Goal: Task Accomplishment & Management: Manage account settings

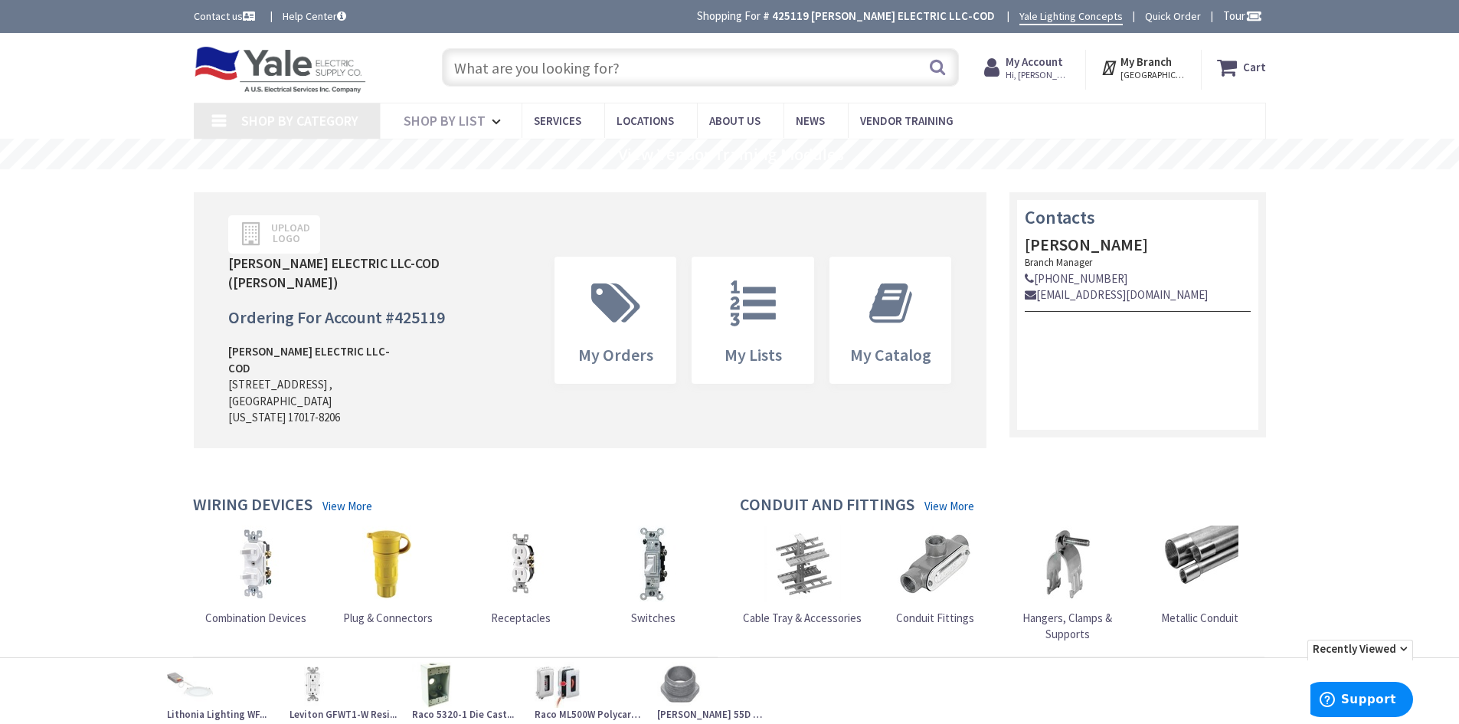
click at [1031, 73] on span "Hi, [PERSON_NAME]" at bounding box center [1037, 75] width 65 height 12
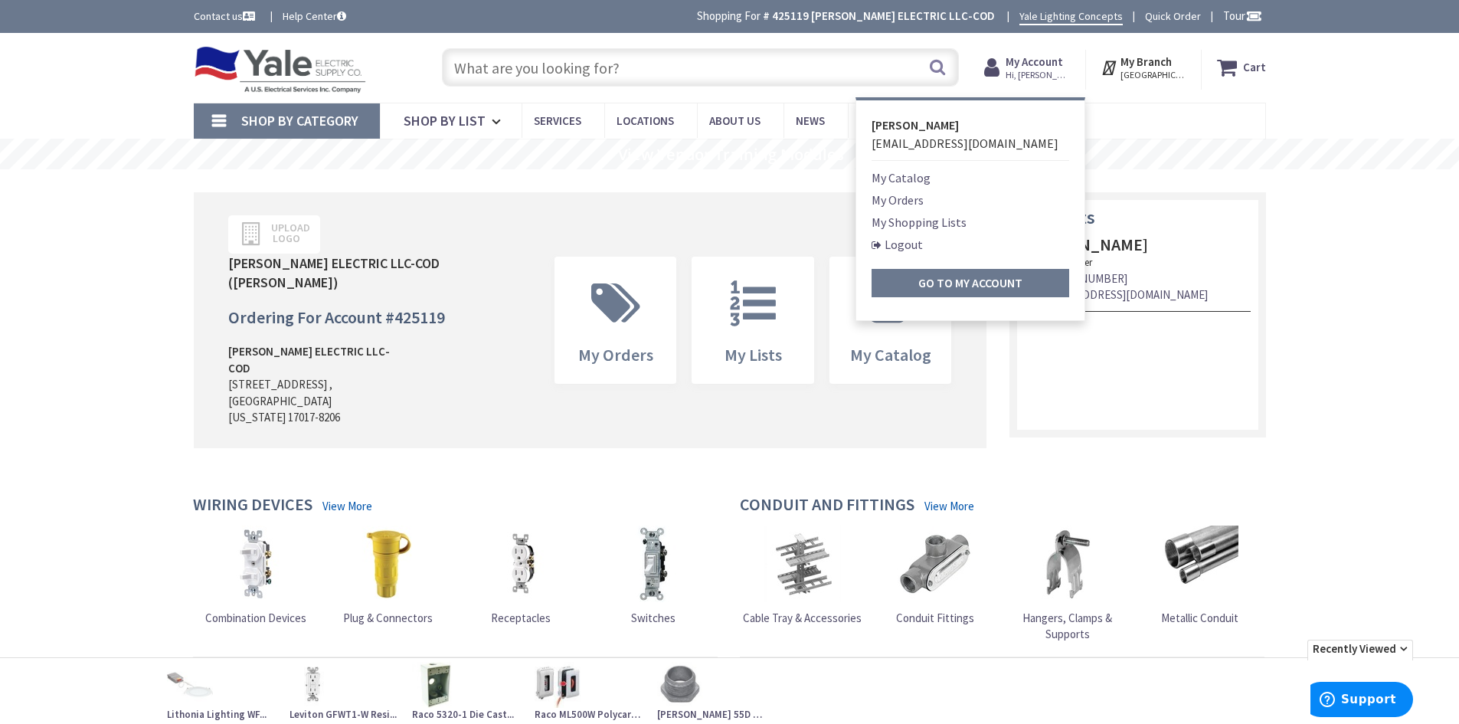
click at [907, 201] on link "My Orders" at bounding box center [897, 200] width 52 height 18
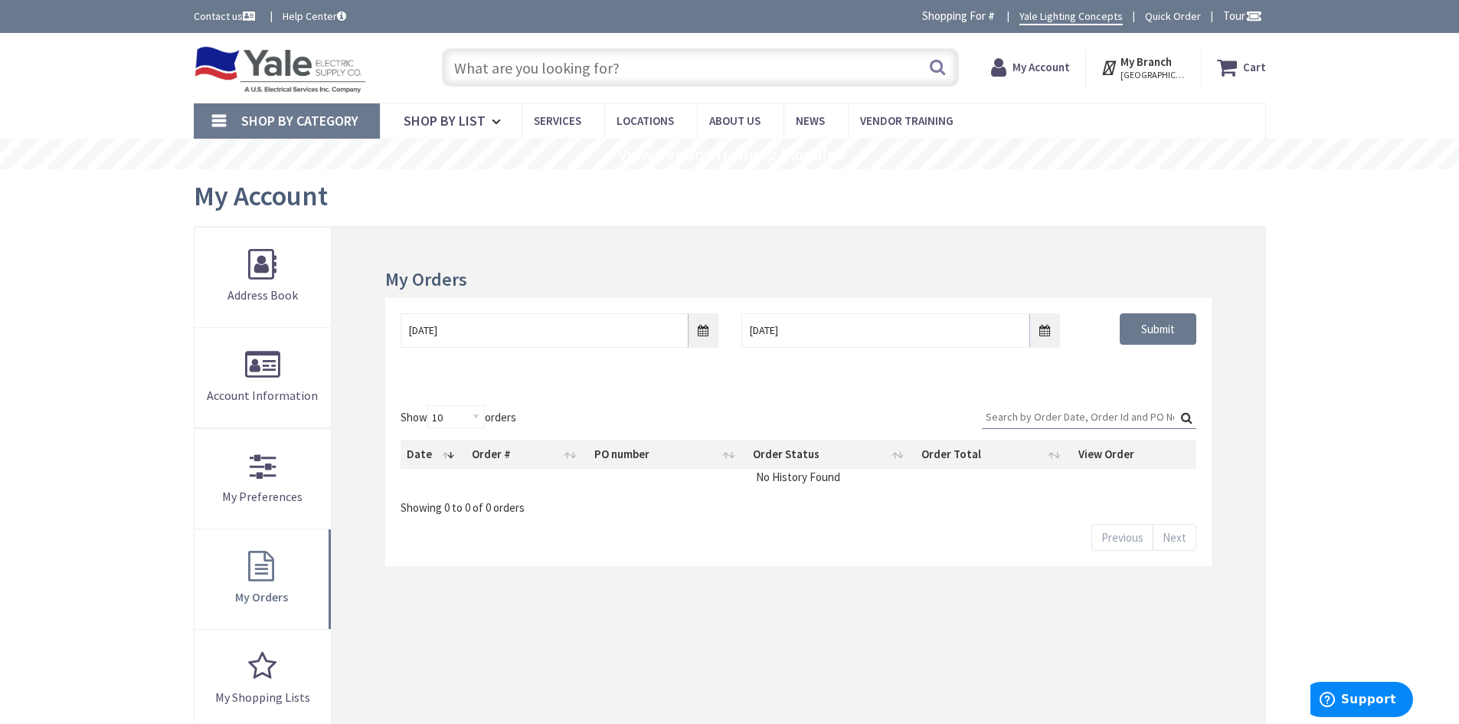
click at [1039, 69] on strong "My Account" at bounding box center [1040, 67] width 57 height 15
click at [1016, 60] on strong "My Account" at bounding box center [1033, 61] width 57 height 15
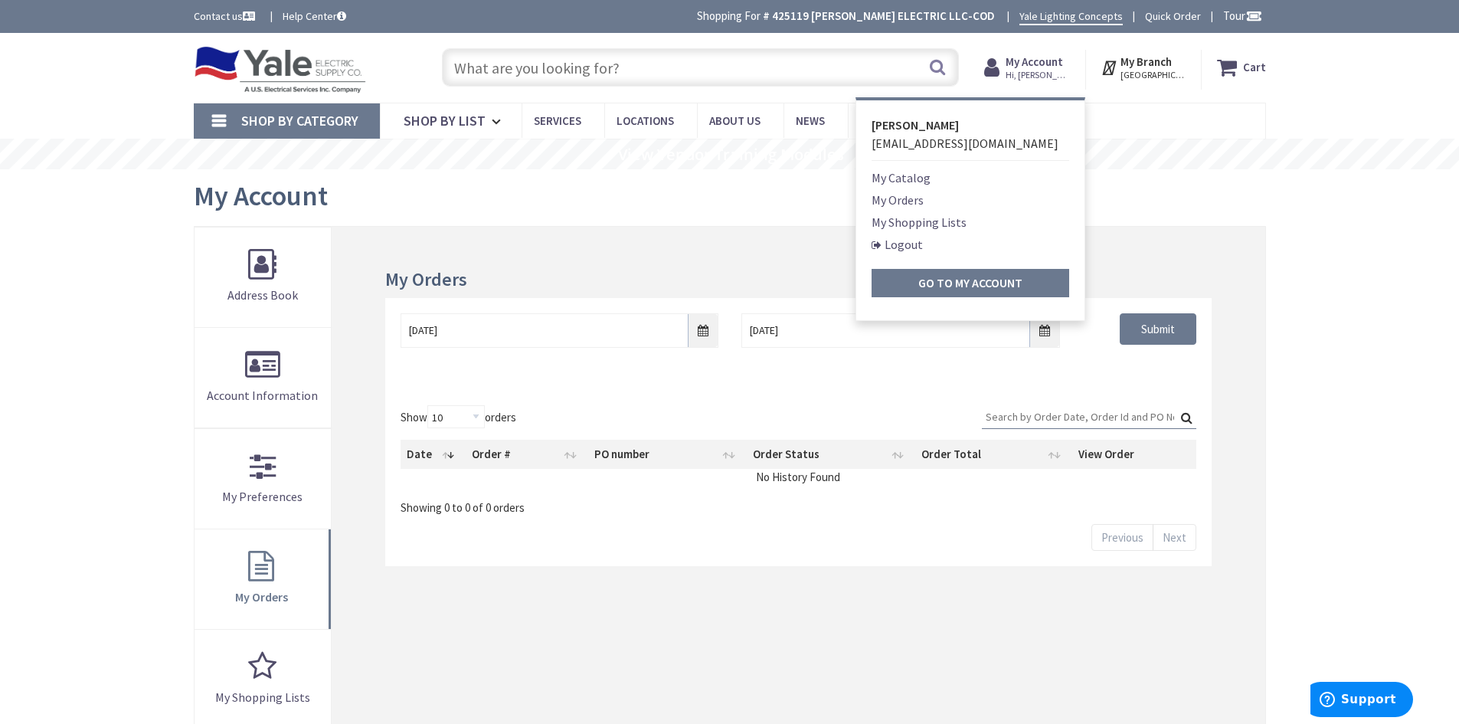
click at [898, 218] on link "My Shopping Lists" at bounding box center [918, 222] width 95 height 18
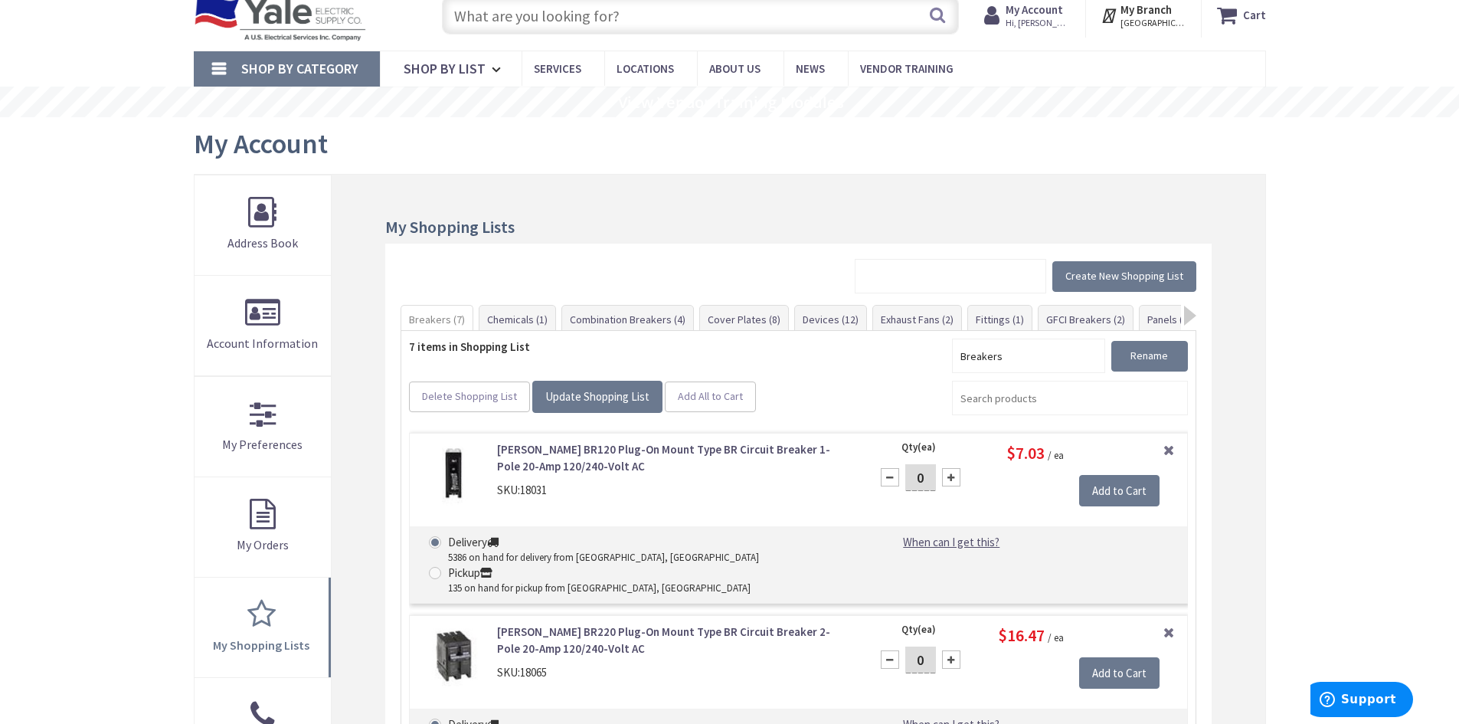
scroll to position [77, 0]
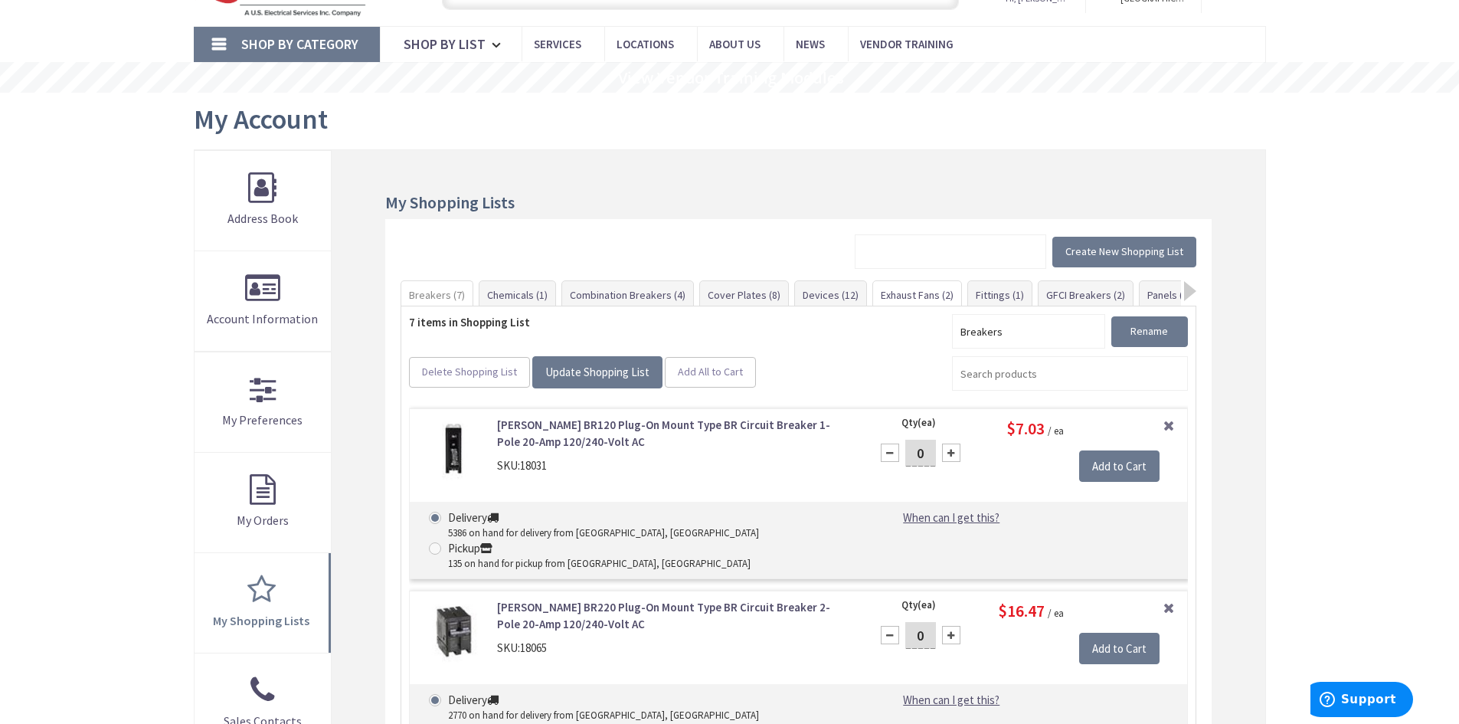
click at [912, 295] on link "Exhaust Fans (2)" at bounding box center [917, 295] width 88 height 28
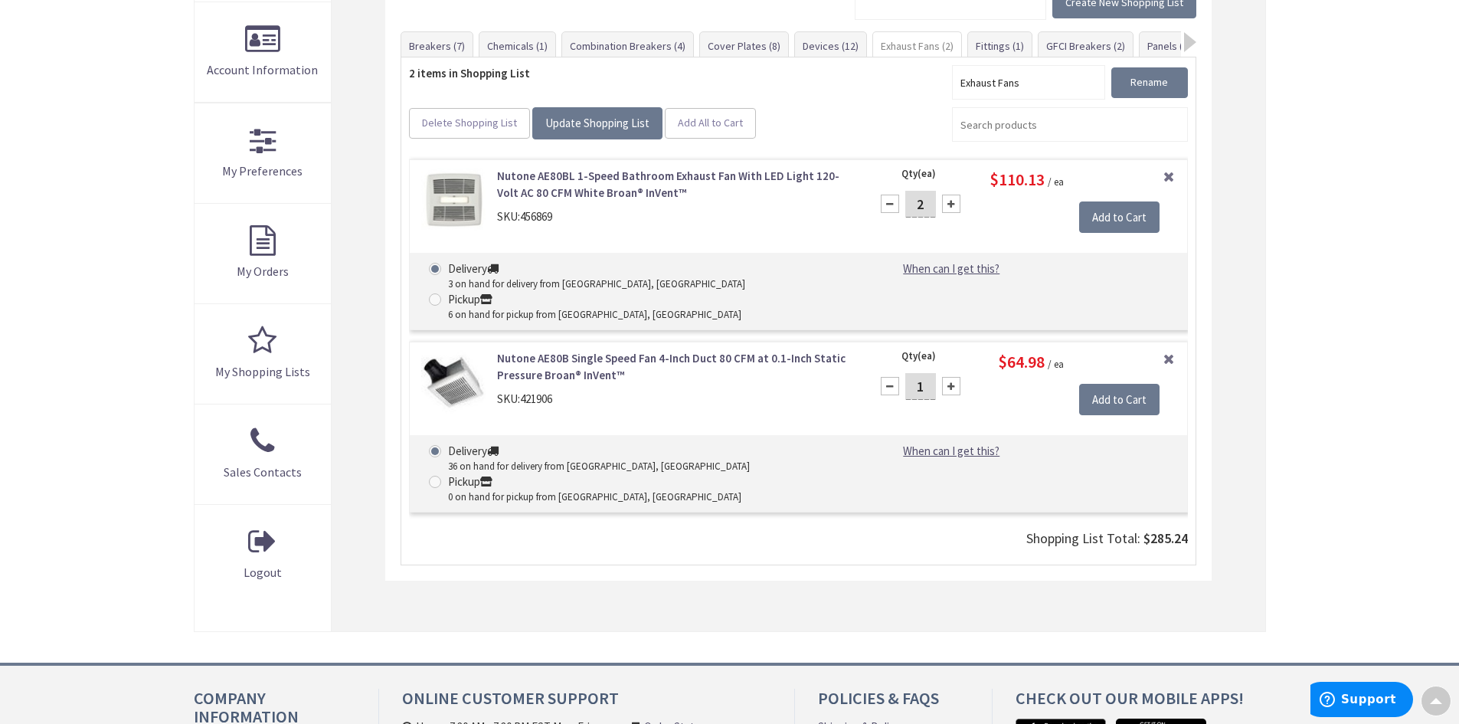
scroll to position [249, 0]
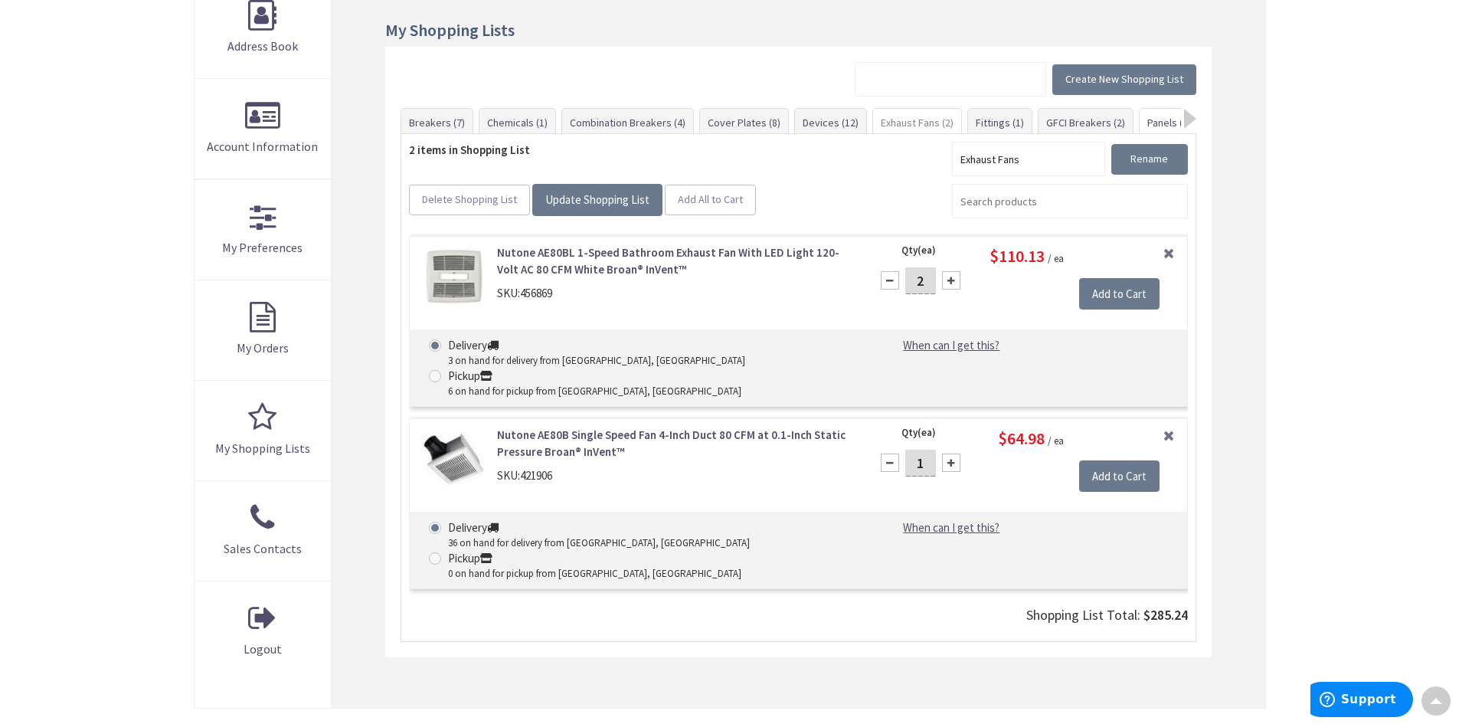
click at [1145, 122] on link "Panels (4)" at bounding box center [1168, 123] width 59 height 28
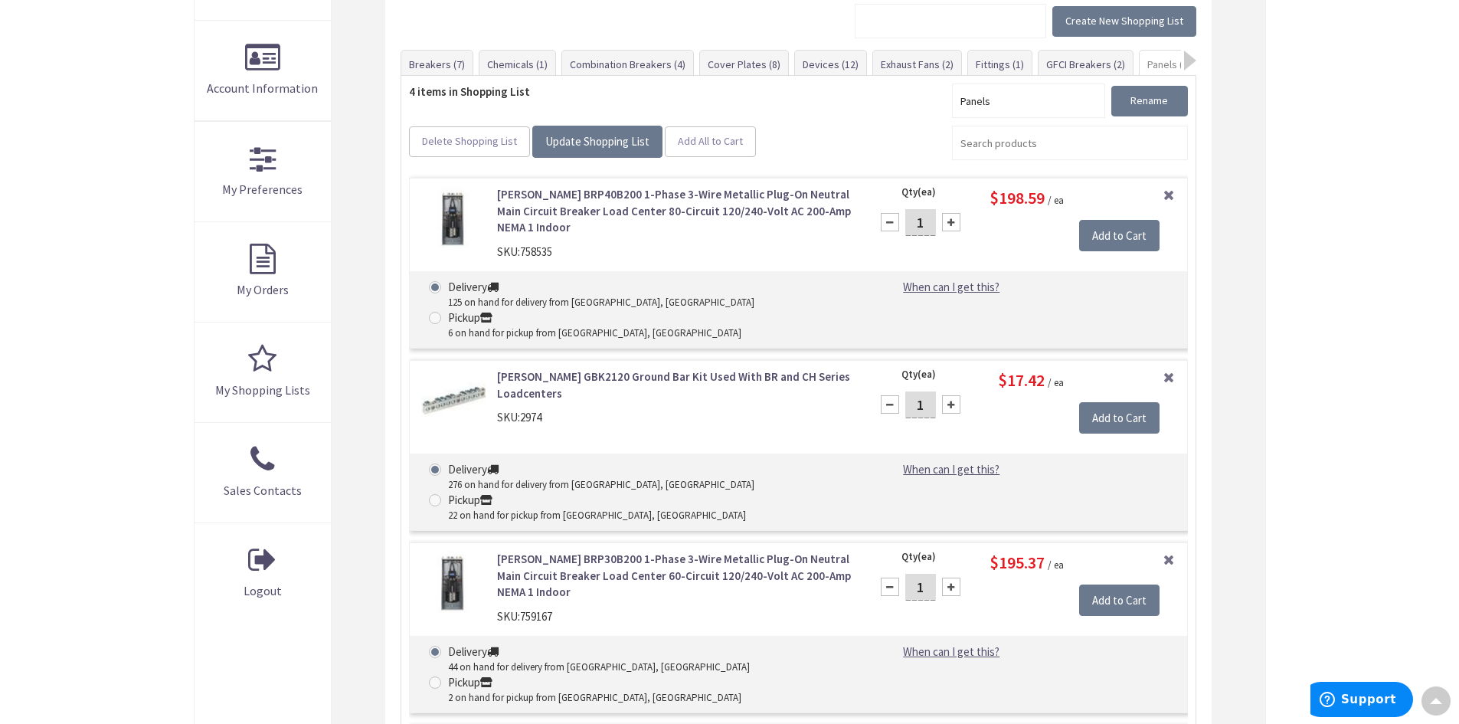
scroll to position [96, 0]
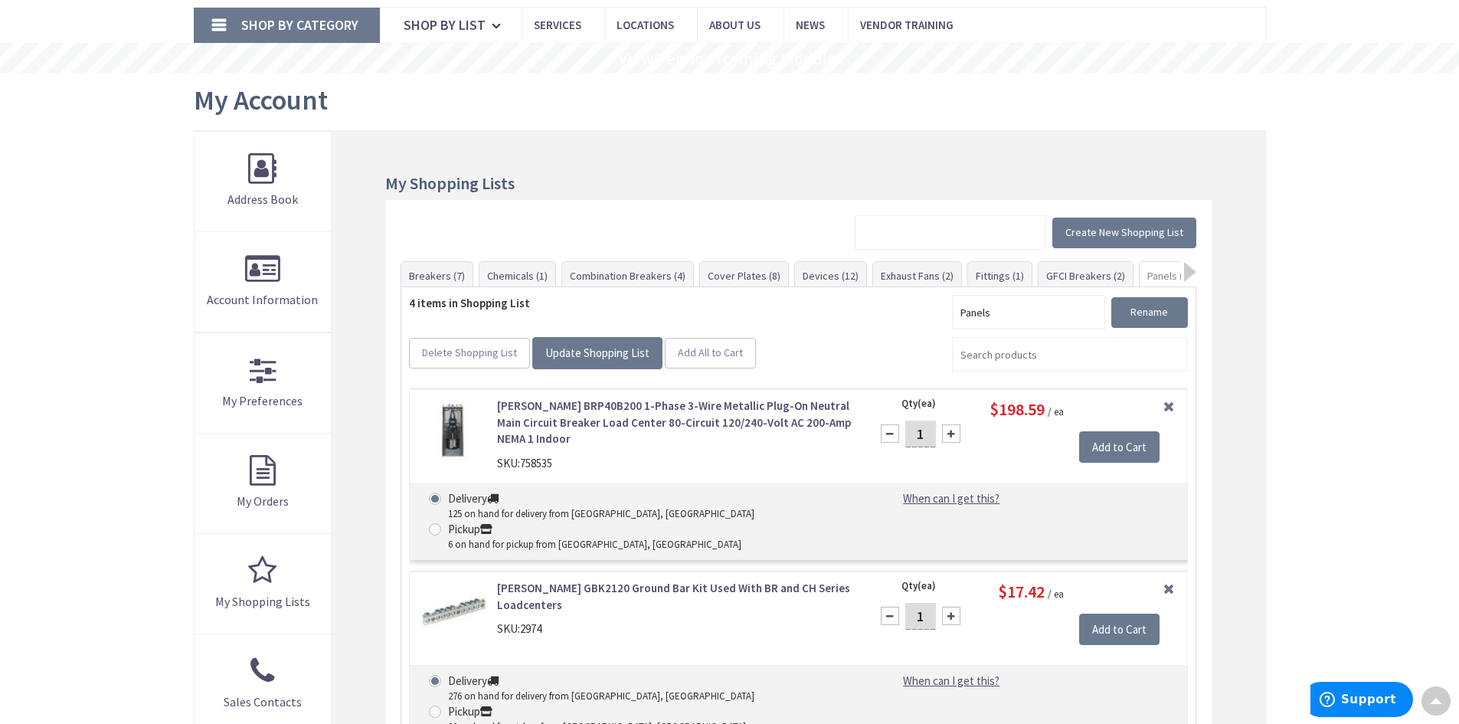
click at [674, 406] on link "[PERSON_NAME] BRP40B200 1-Phase 3-Wire Metallic Plug-On Neutral Main Circuit Br…" at bounding box center [674, 421] width 354 height 49
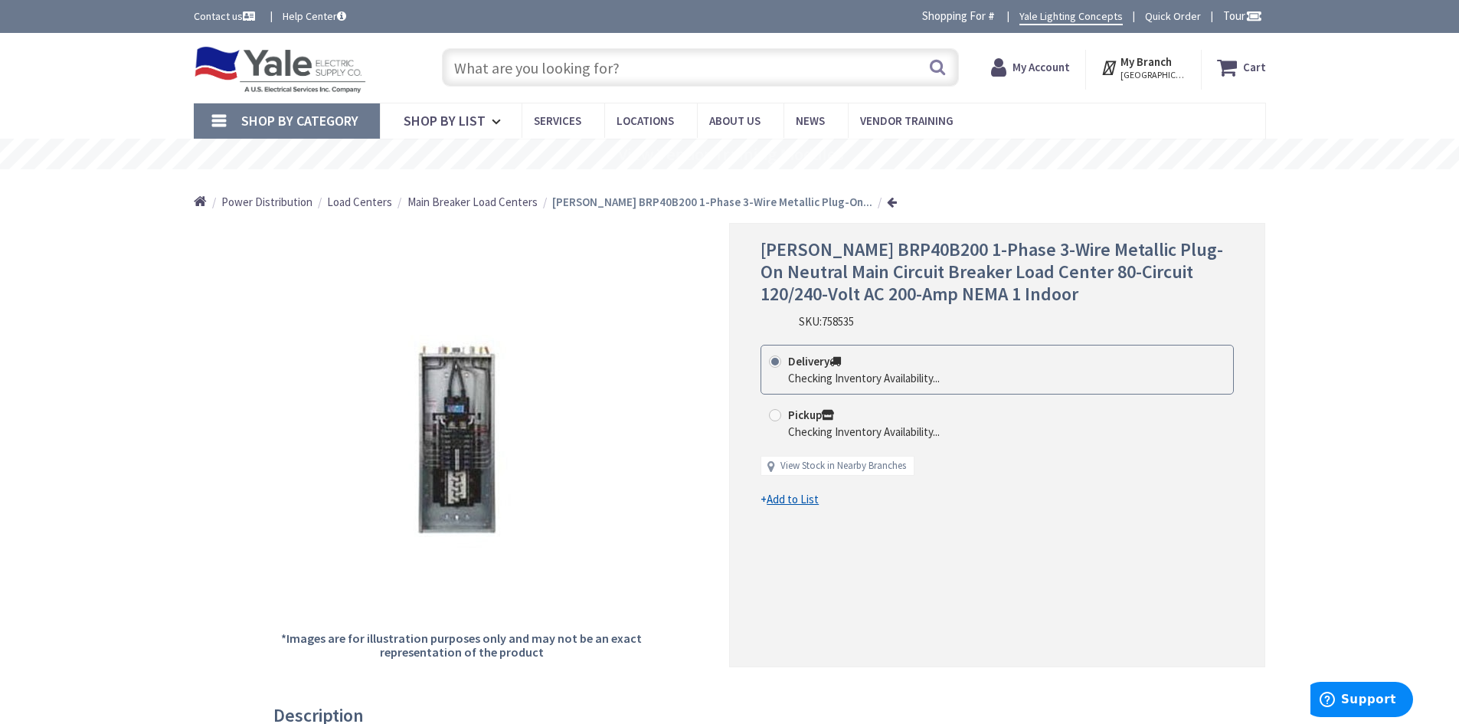
click at [445, 205] on span "Main Breaker Load Centers" at bounding box center [472, 201] width 130 height 15
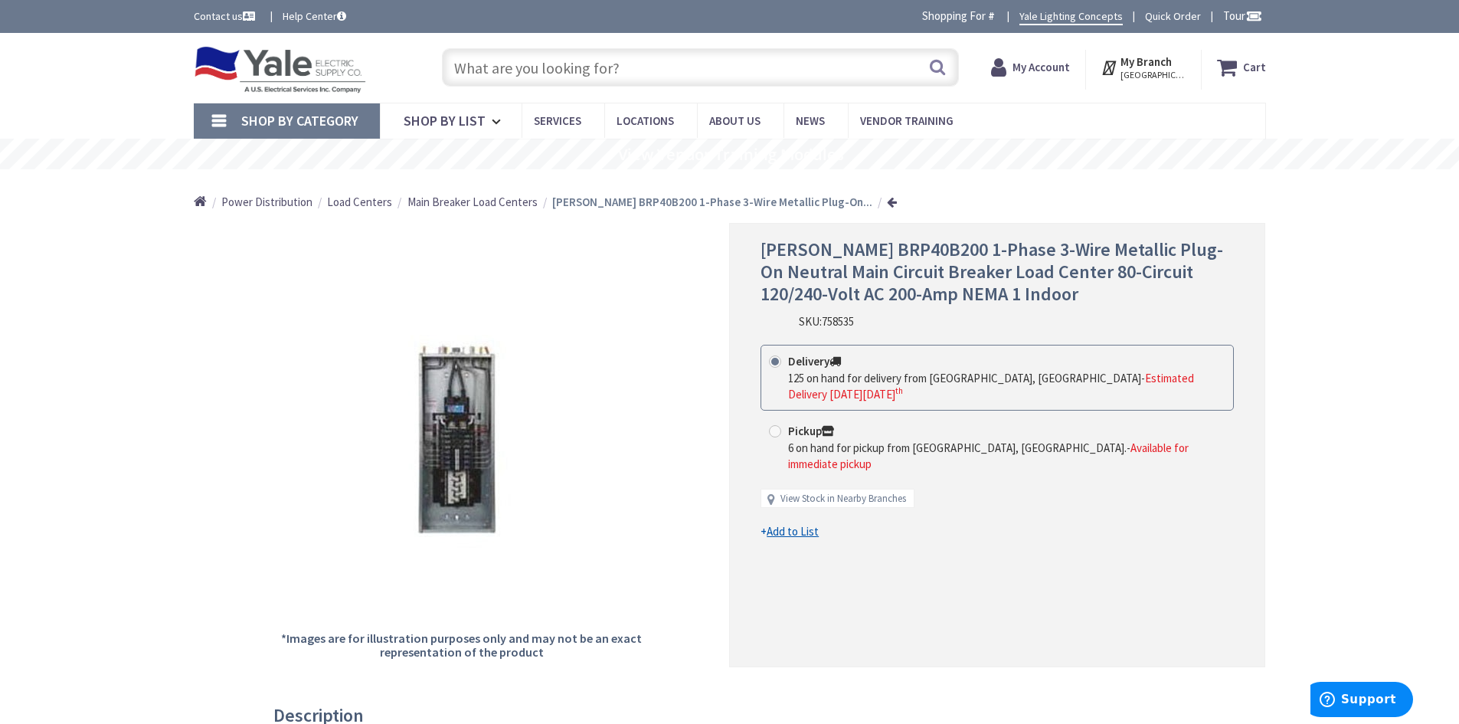
click at [452, 204] on span "Main Breaker Load Centers" at bounding box center [472, 201] width 130 height 15
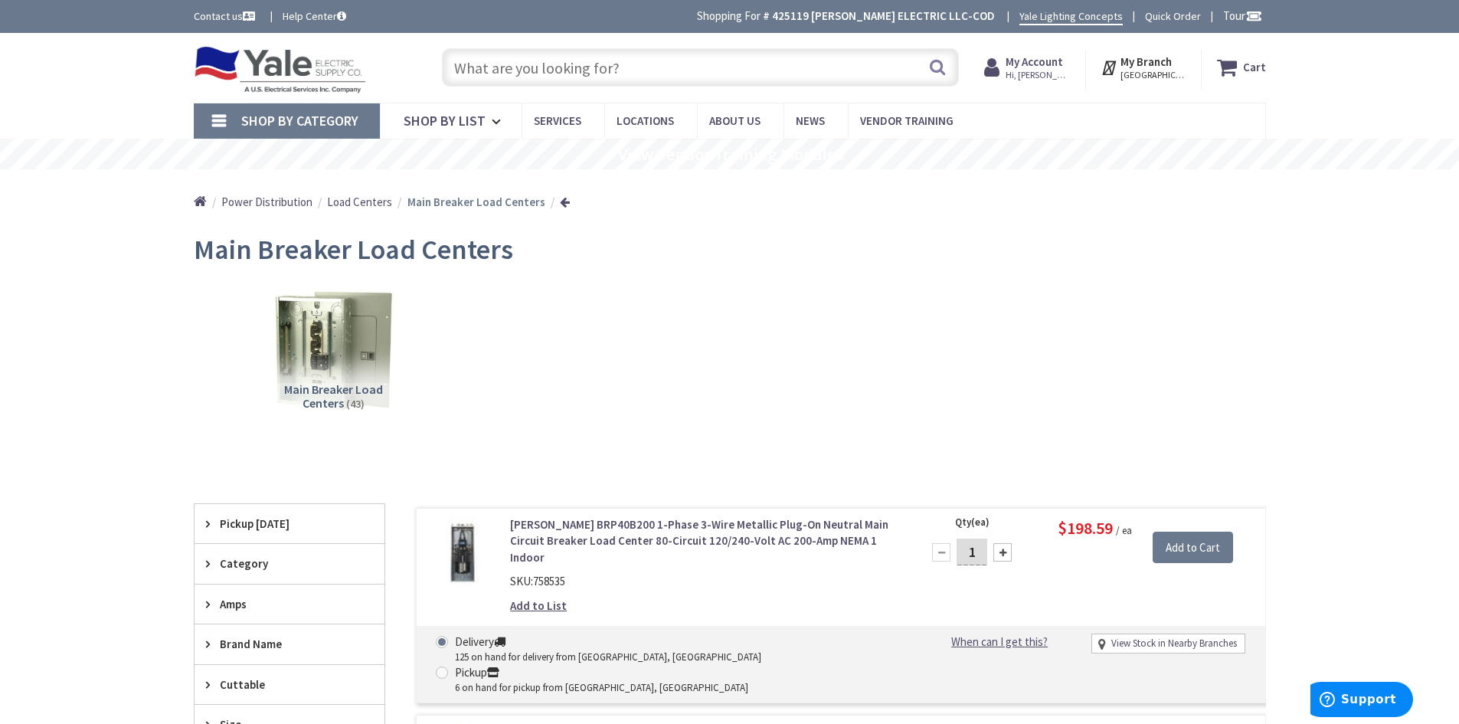
click at [246, 600] on span "Amps" at bounding box center [282, 604] width 125 height 16
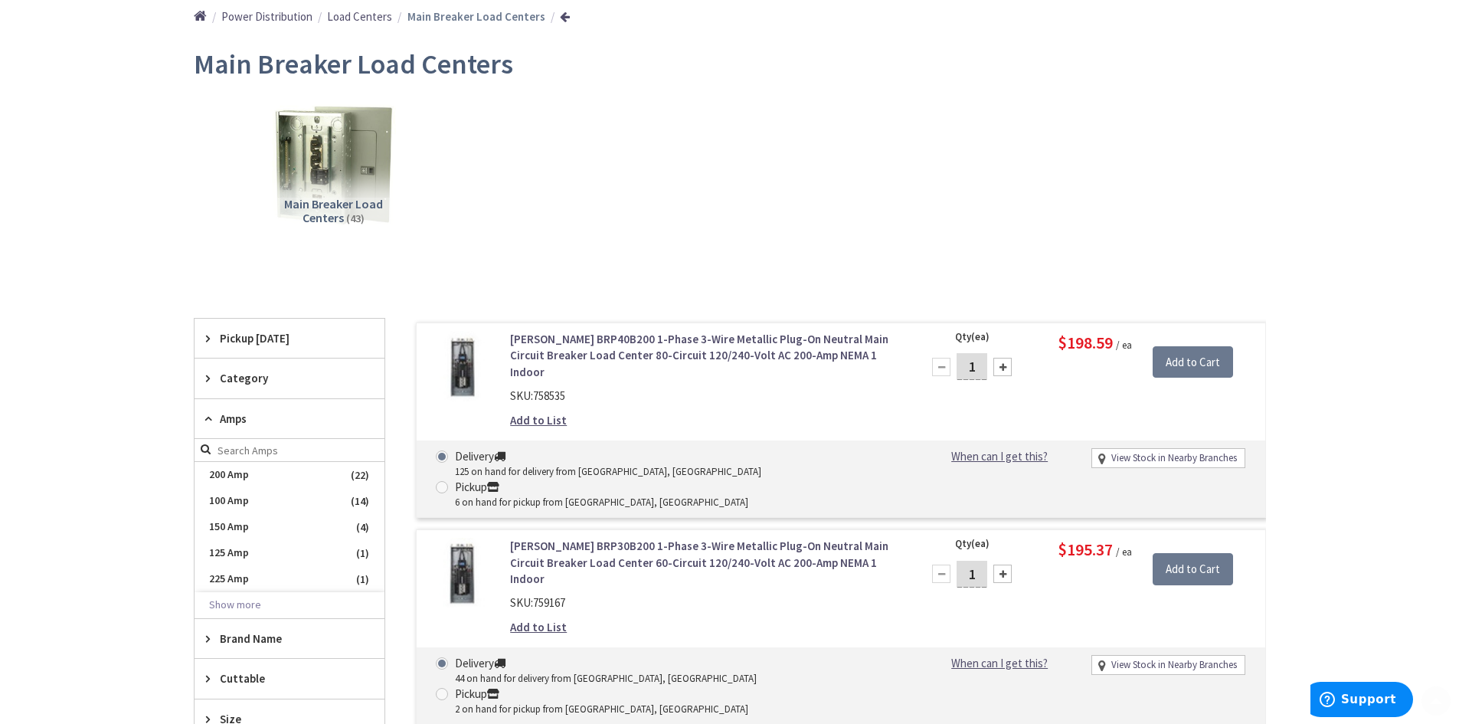
scroll to position [230, 0]
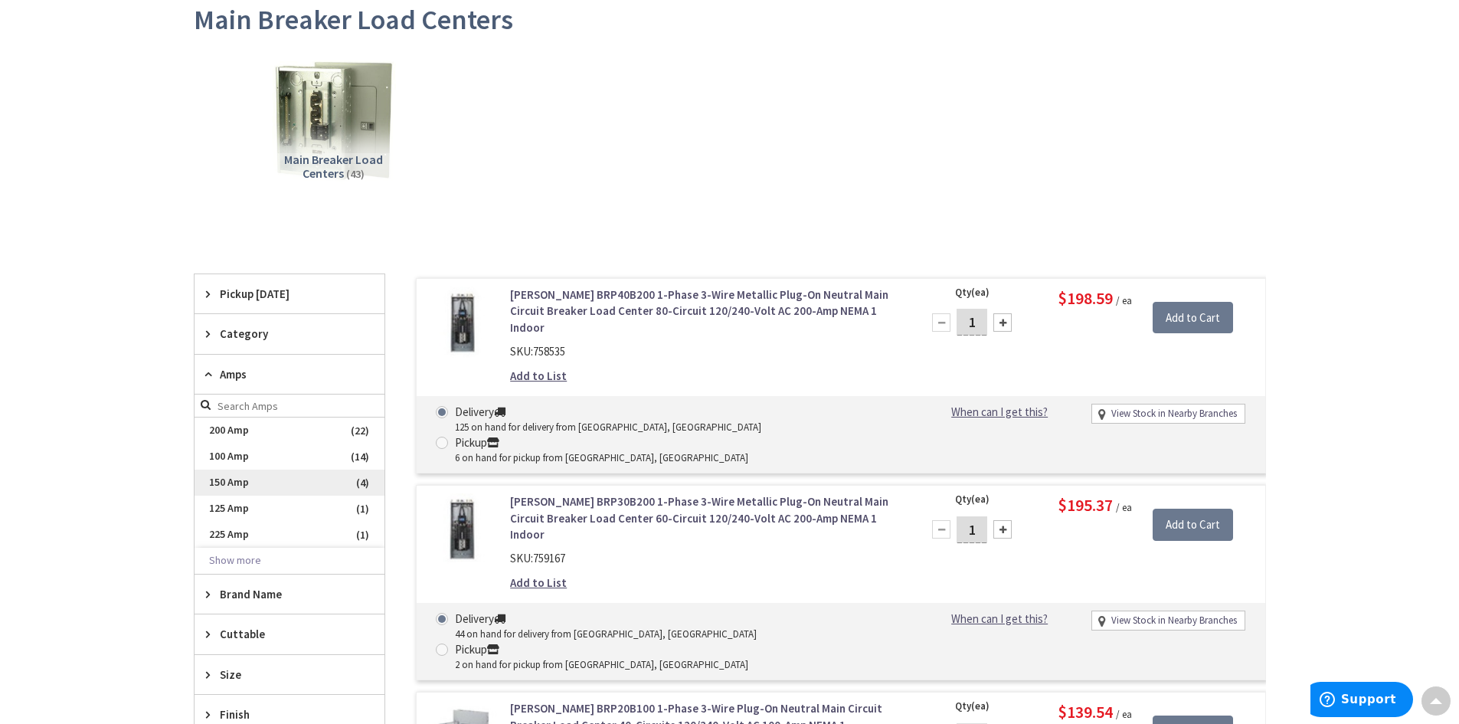
click at [227, 482] on span "150 Amp" at bounding box center [289, 482] width 190 height 26
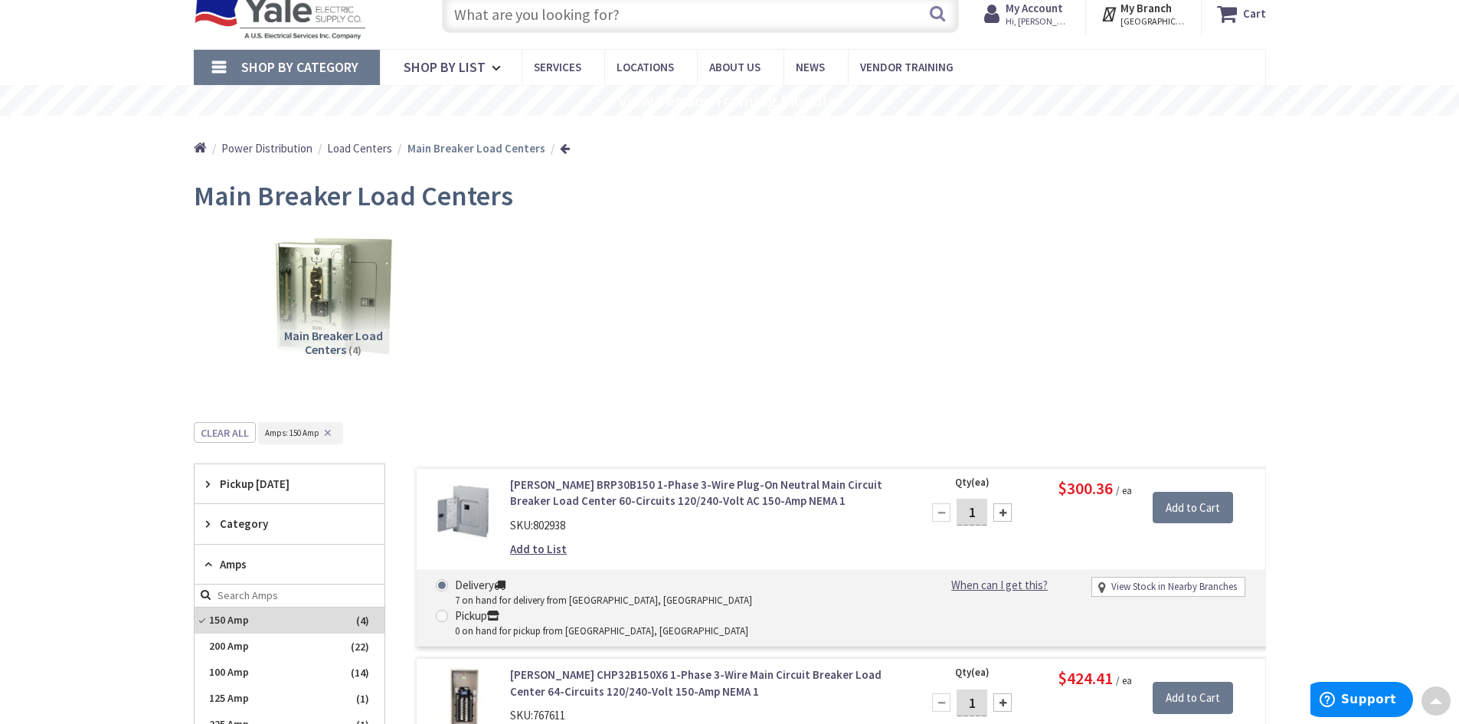
scroll to position [0, 0]
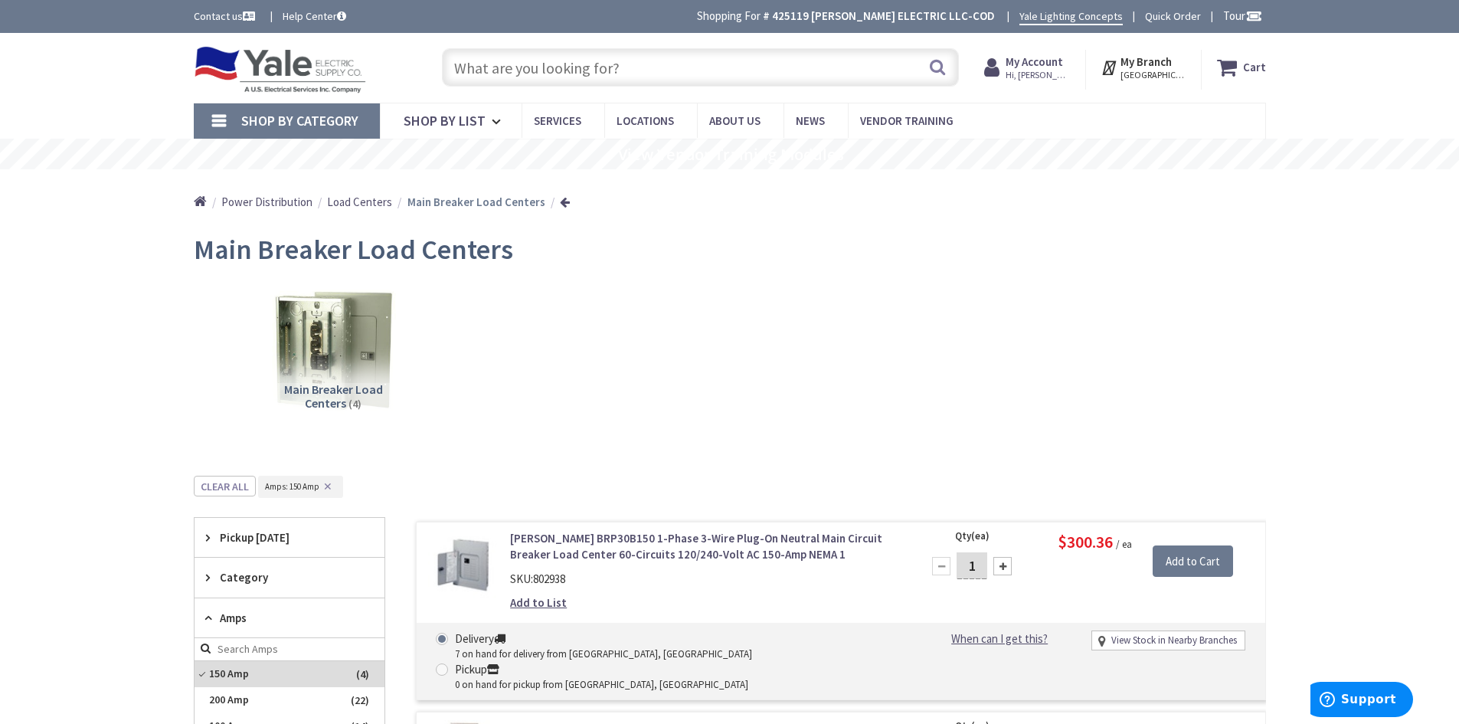
click at [354, 204] on span "Load Centers" at bounding box center [359, 201] width 65 height 15
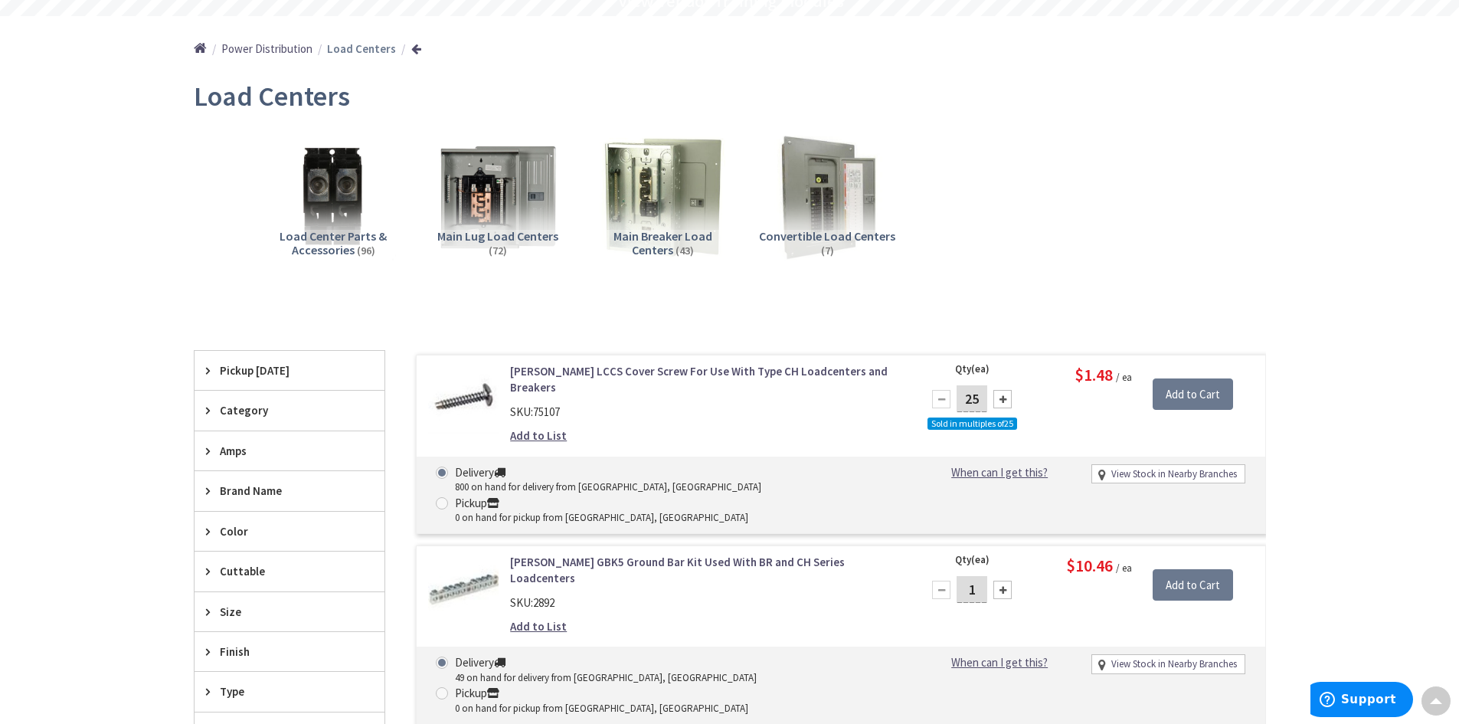
click at [236, 453] on span "Amps" at bounding box center [282, 451] width 125 height 16
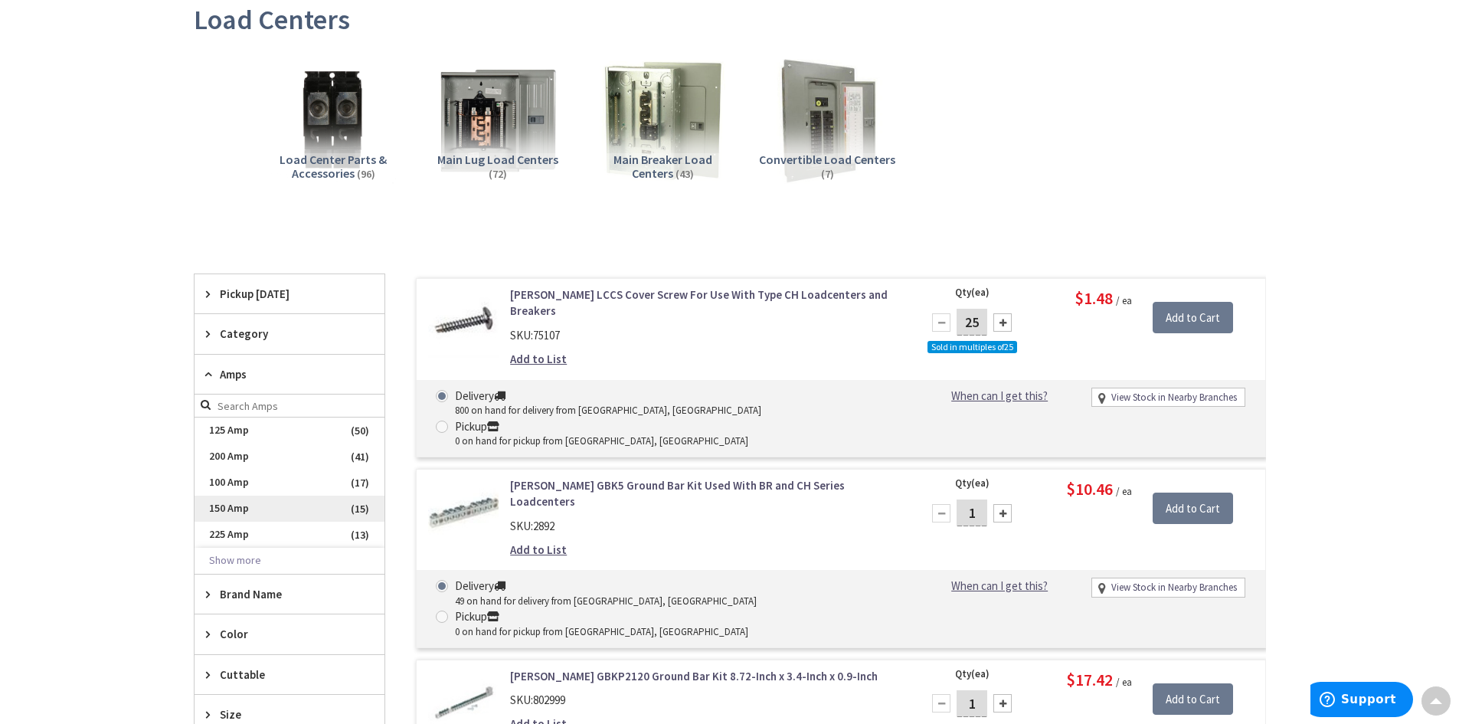
click at [241, 502] on span "150 Amp" at bounding box center [289, 508] width 190 height 26
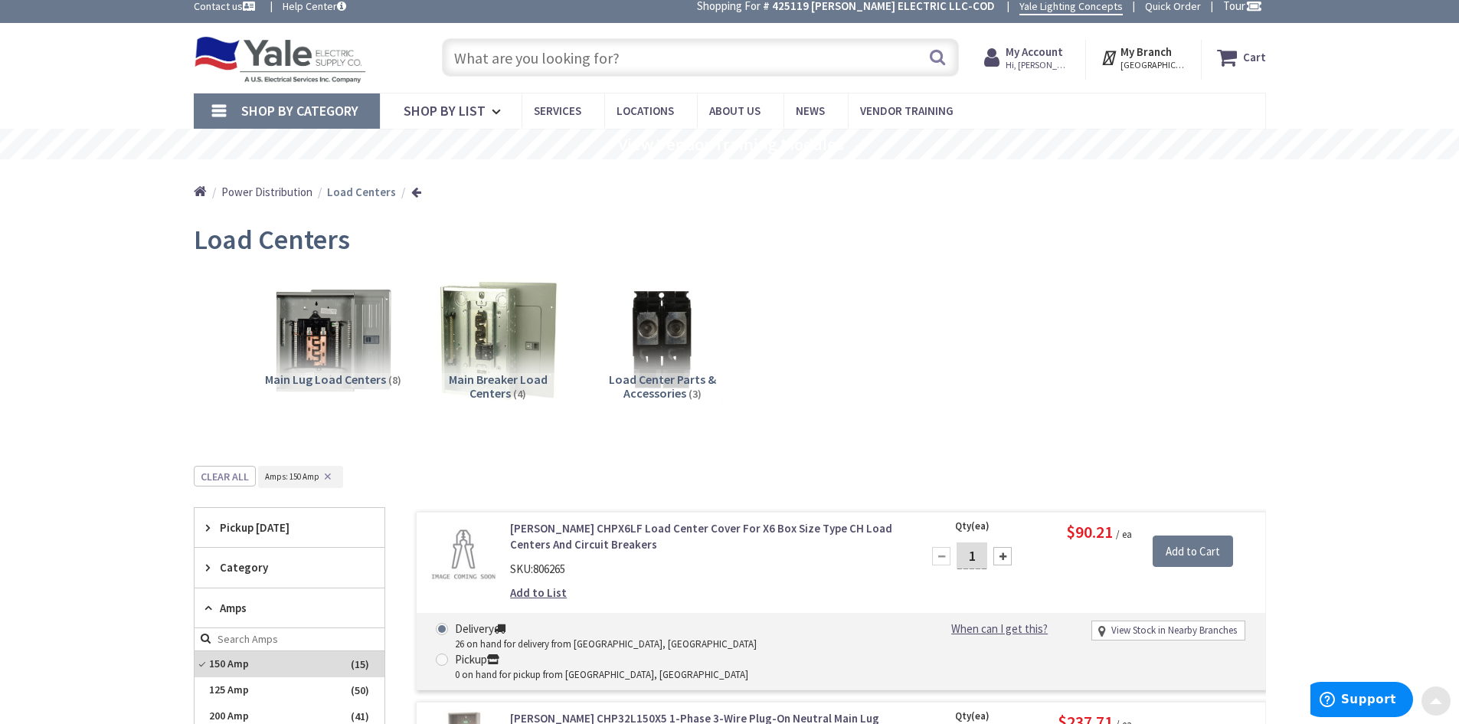
scroll to position [0, 0]
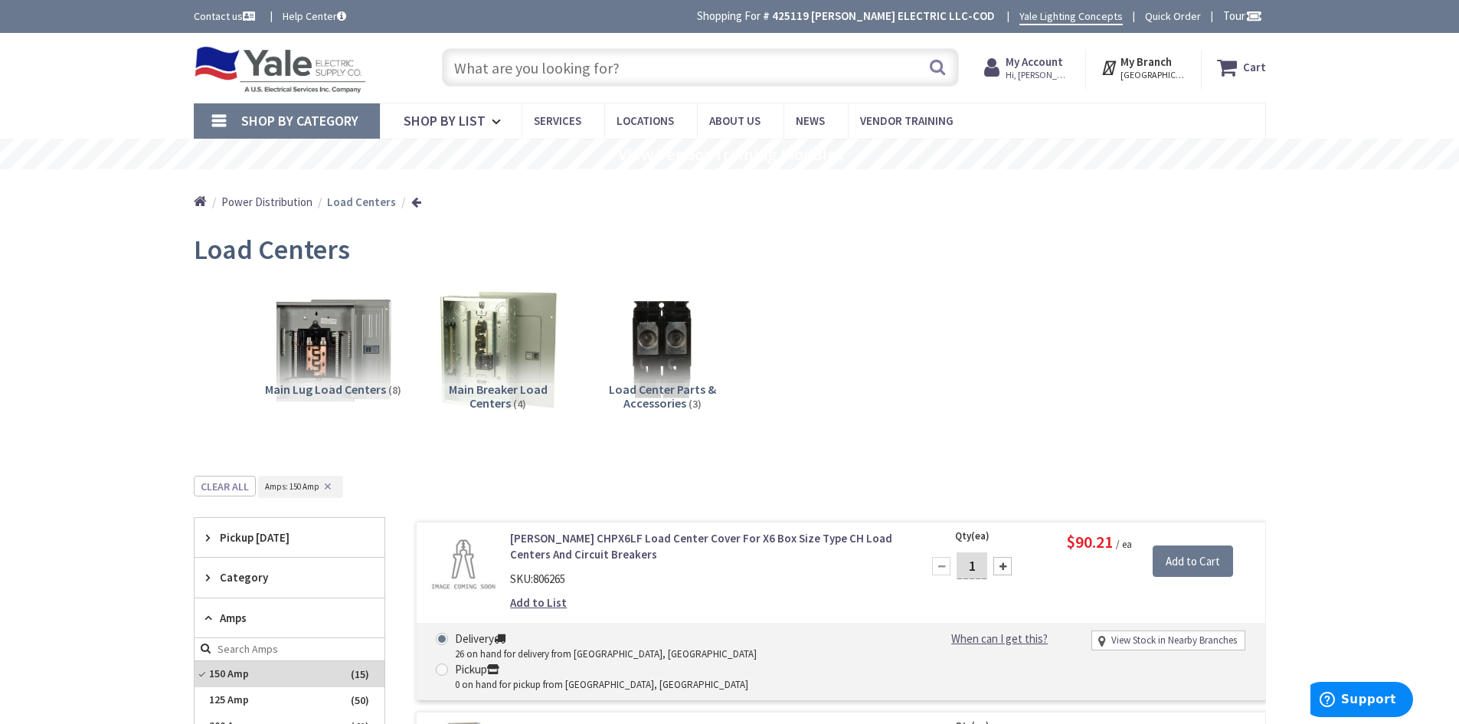
click at [278, 200] on span "Power Distribution" at bounding box center [266, 201] width 91 height 15
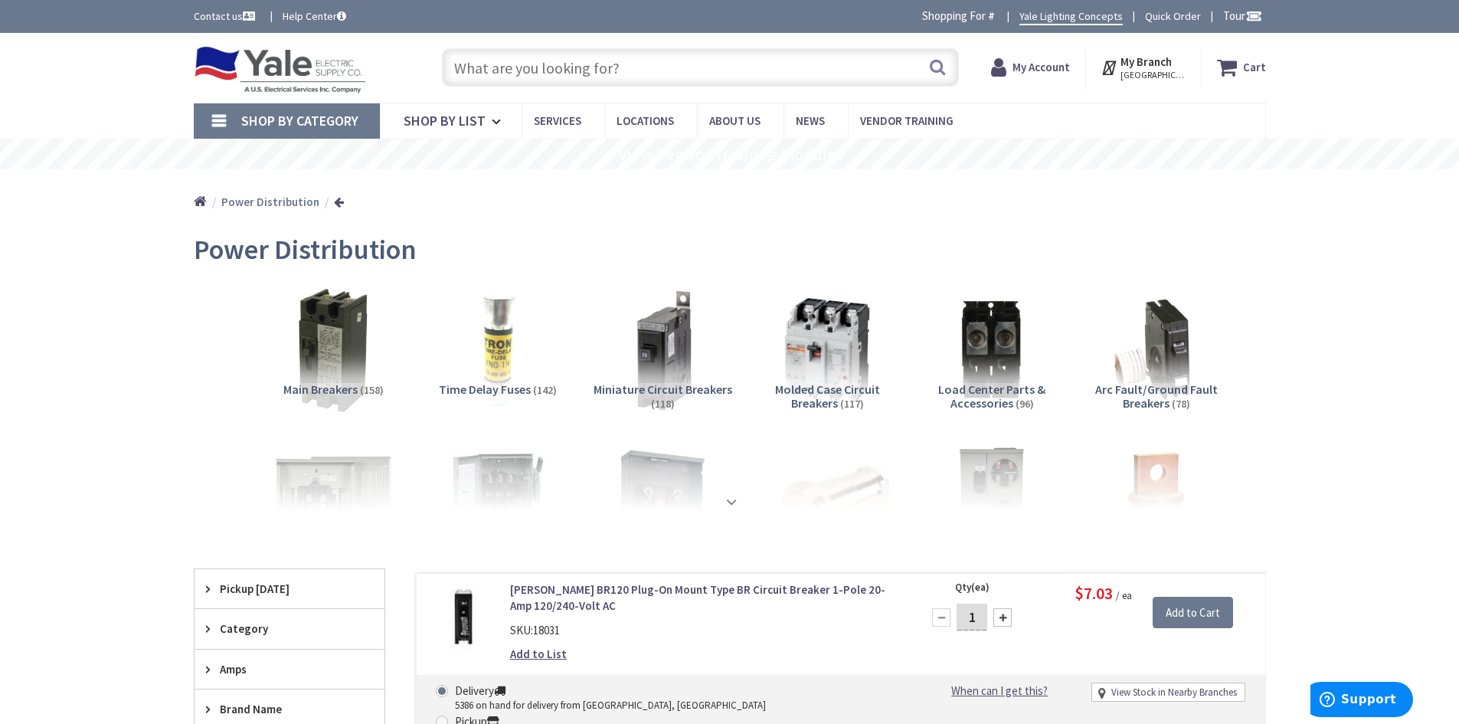
click at [732, 498] on strong at bounding box center [731, 501] width 18 height 17
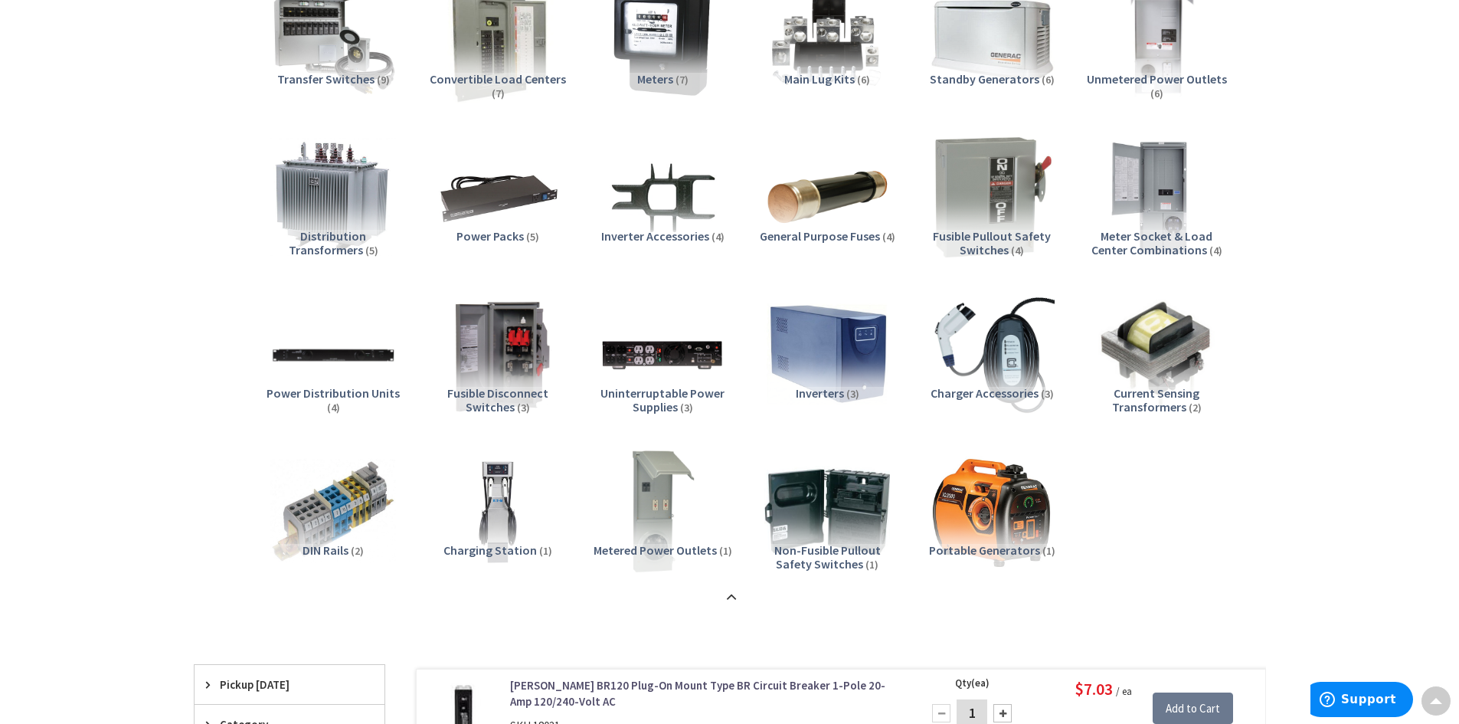
scroll to position [1225, 0]
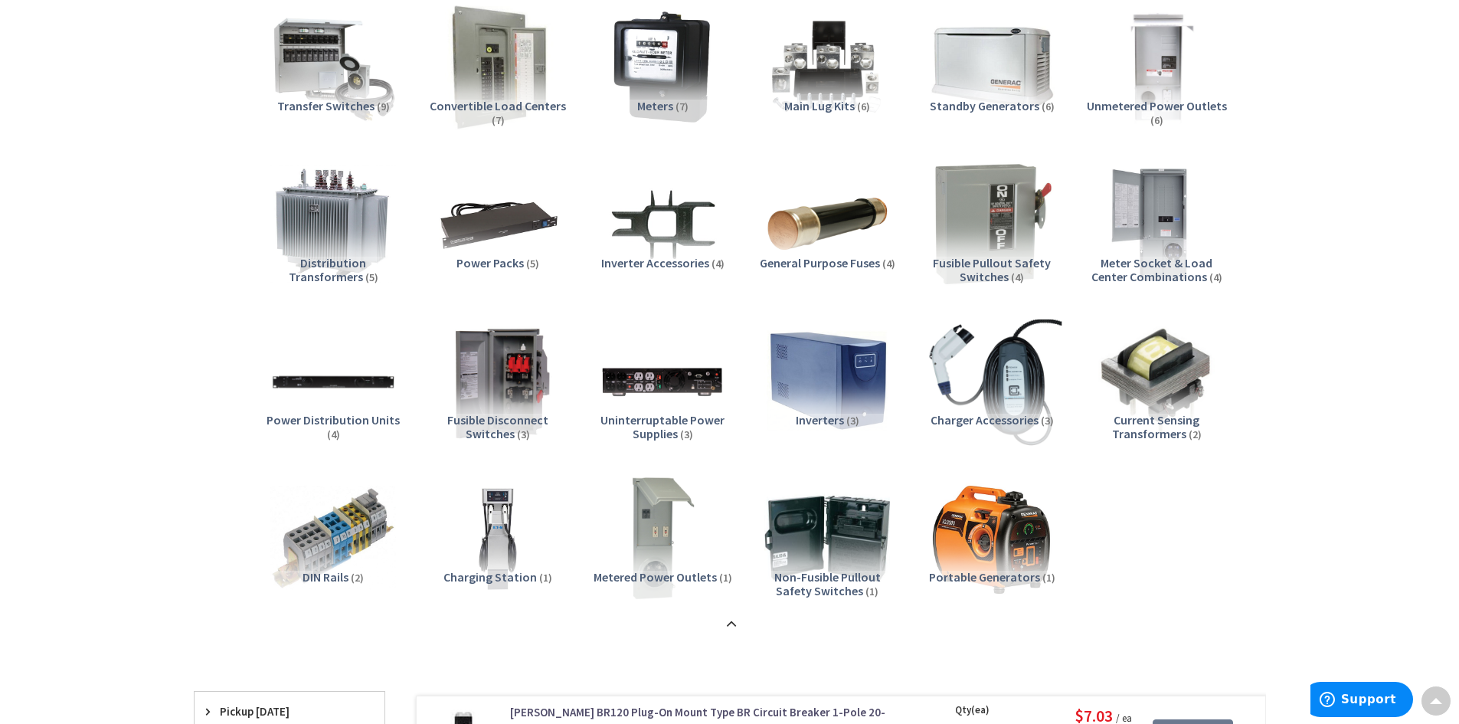
click at [1010, 390] on img at bounding box center [991, 381] width 139 height 139
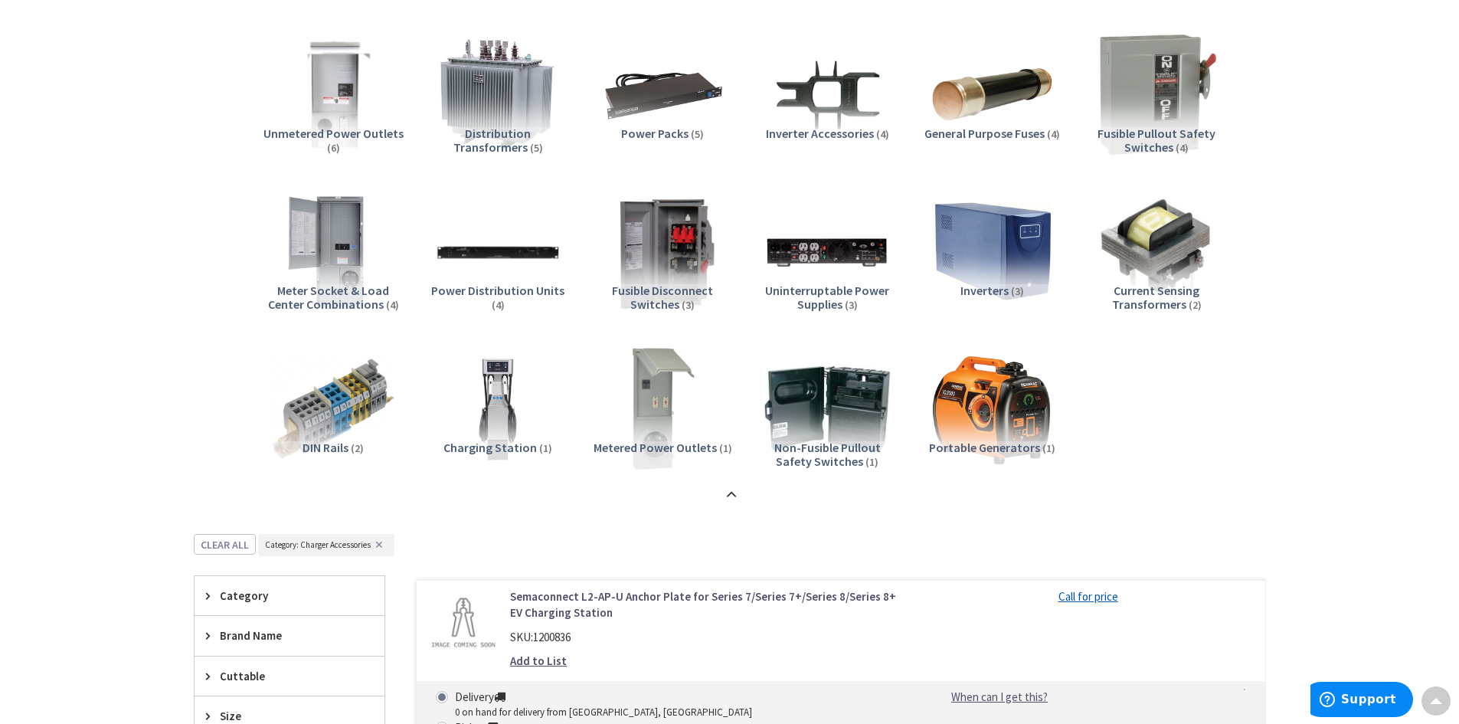
scroll to position [1199, 0]
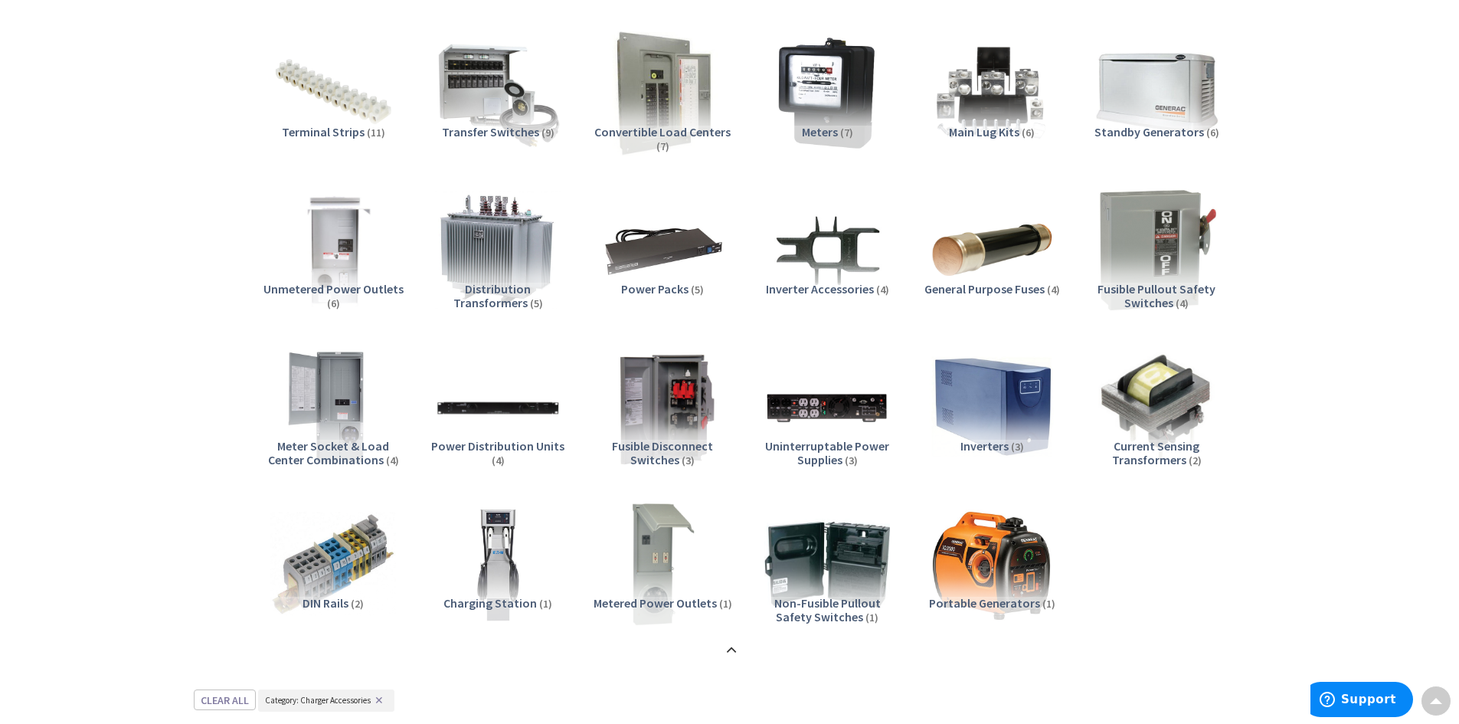
click at [483, 555] on img at bounding box center [497, 564] width 139 height 139
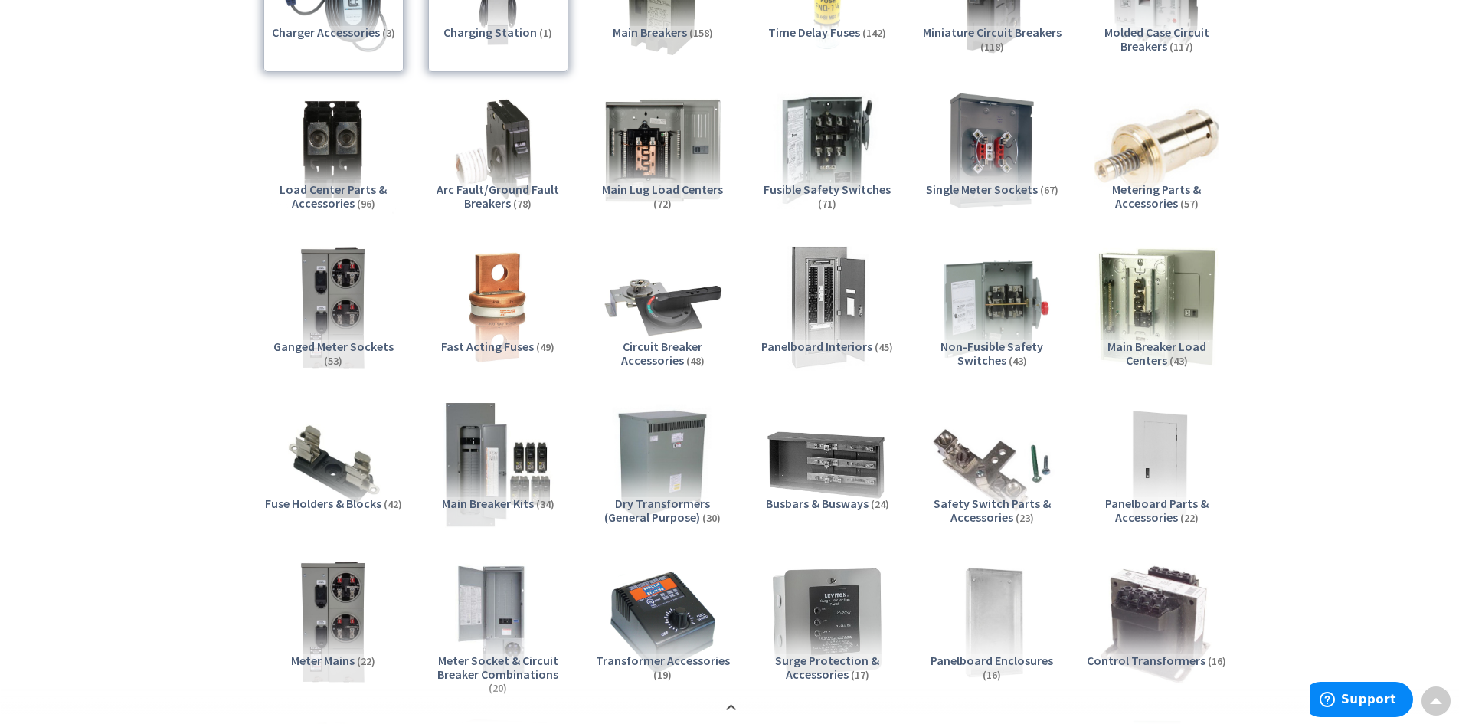
scroll to position [204, 0]
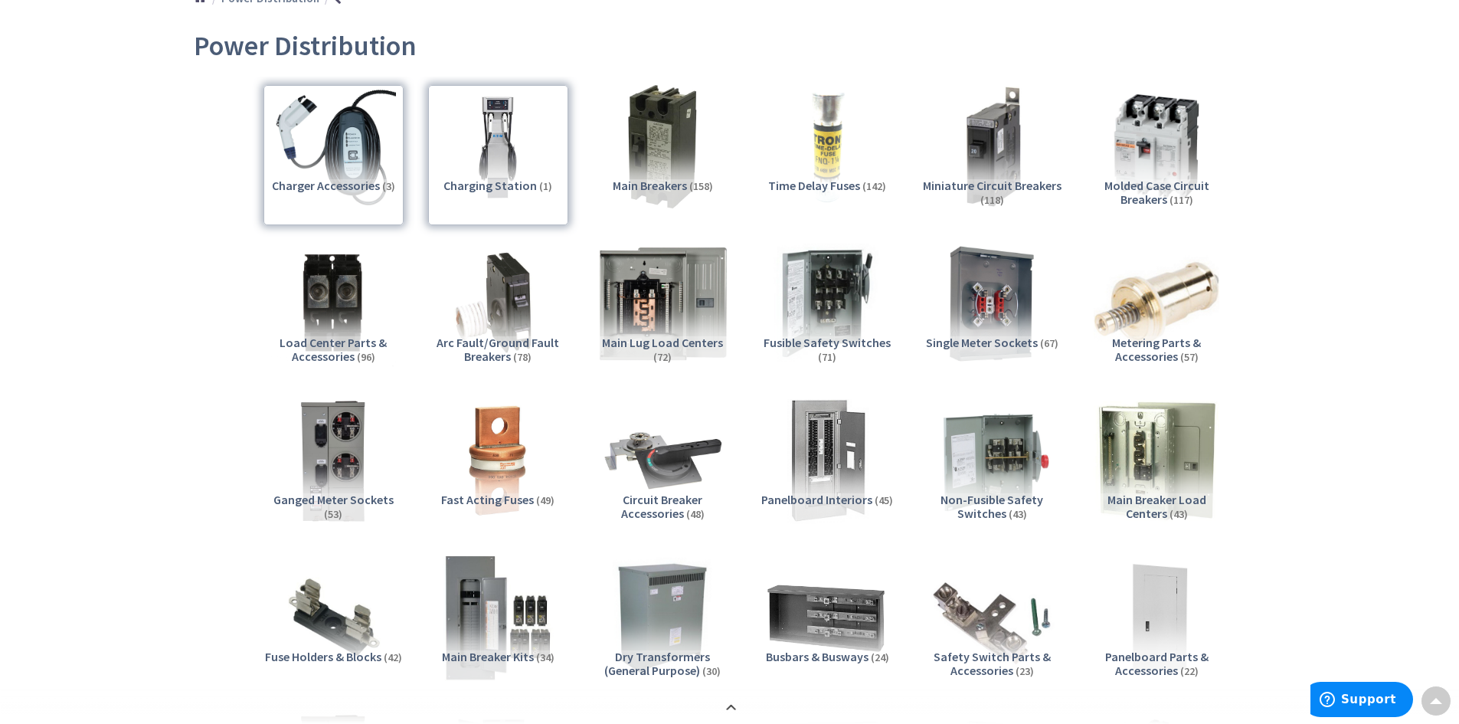
click at [677, 302] on img at bounding box center [662, 303] width 139 height 139
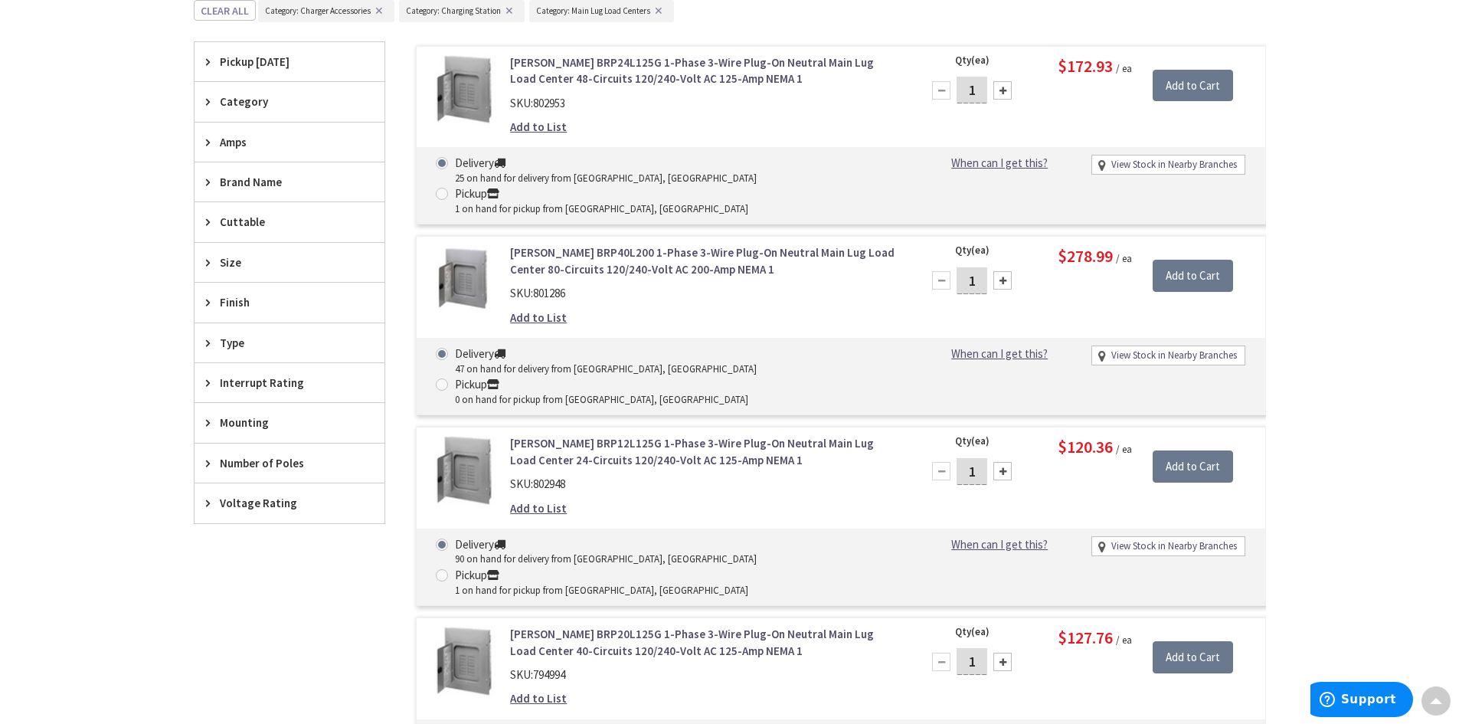
click at [230, 140] on span "Amps" at bounding box center [282, 142] width 125 height 16
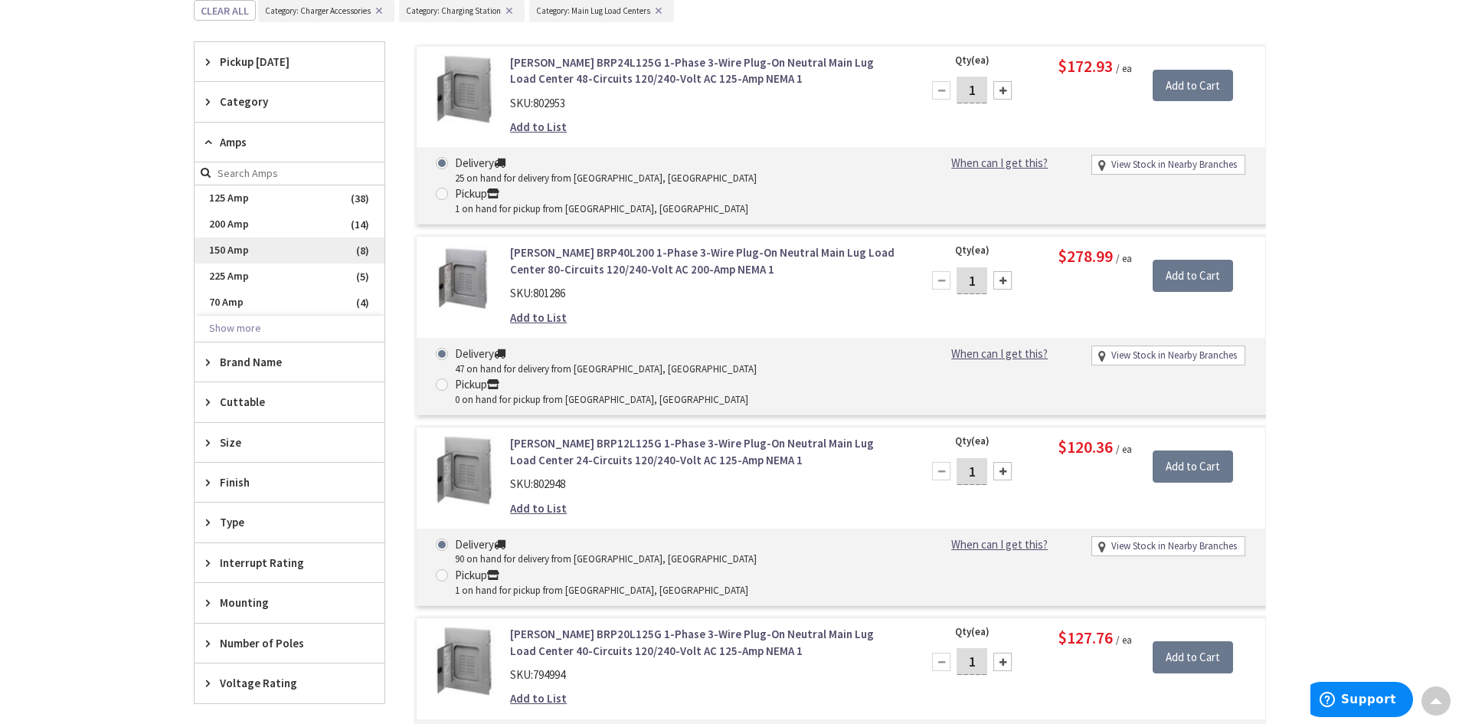
click at [227, 247] on span "150 Amp" at bounding box center [289, 250] width 190 height 26
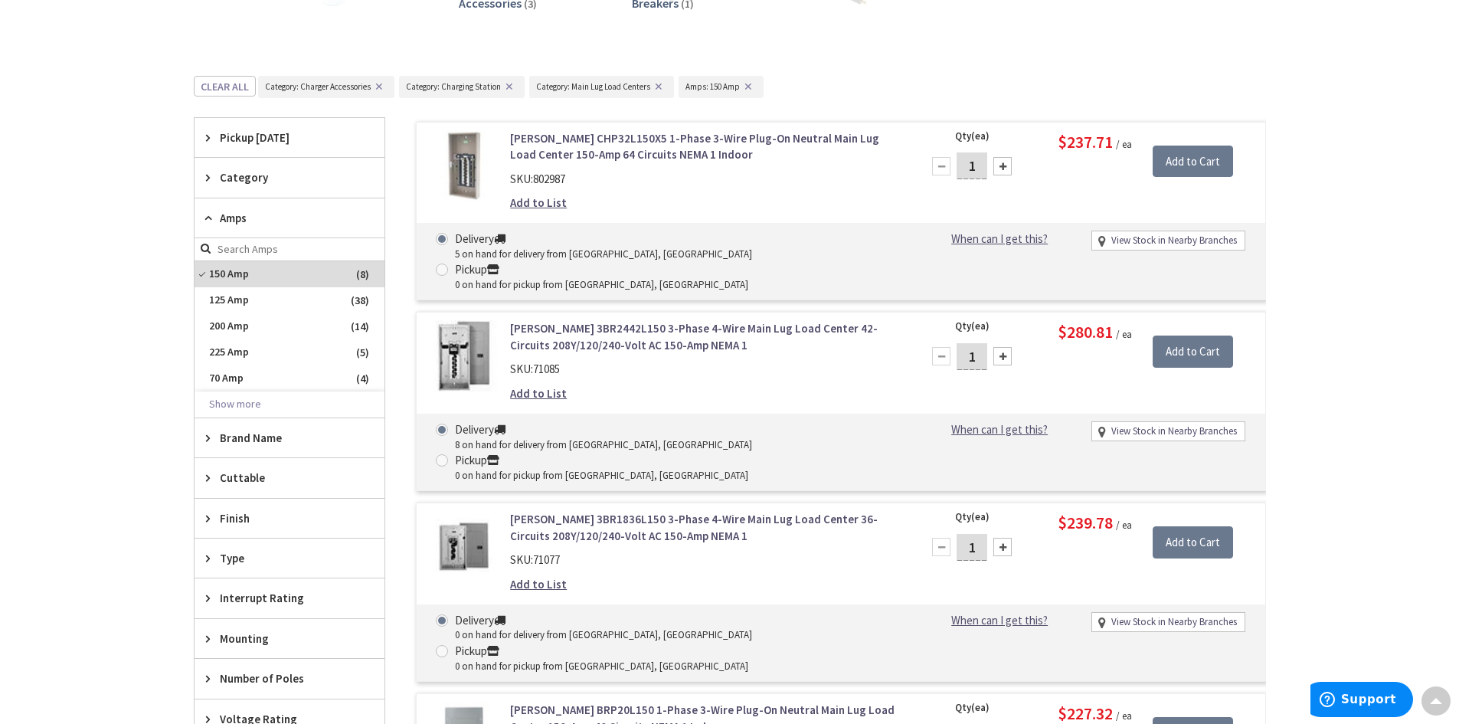
scroll to position [556, 0]
click at [505, 86] on button "✕" at bounding box center [509, 87] width 17 height 11
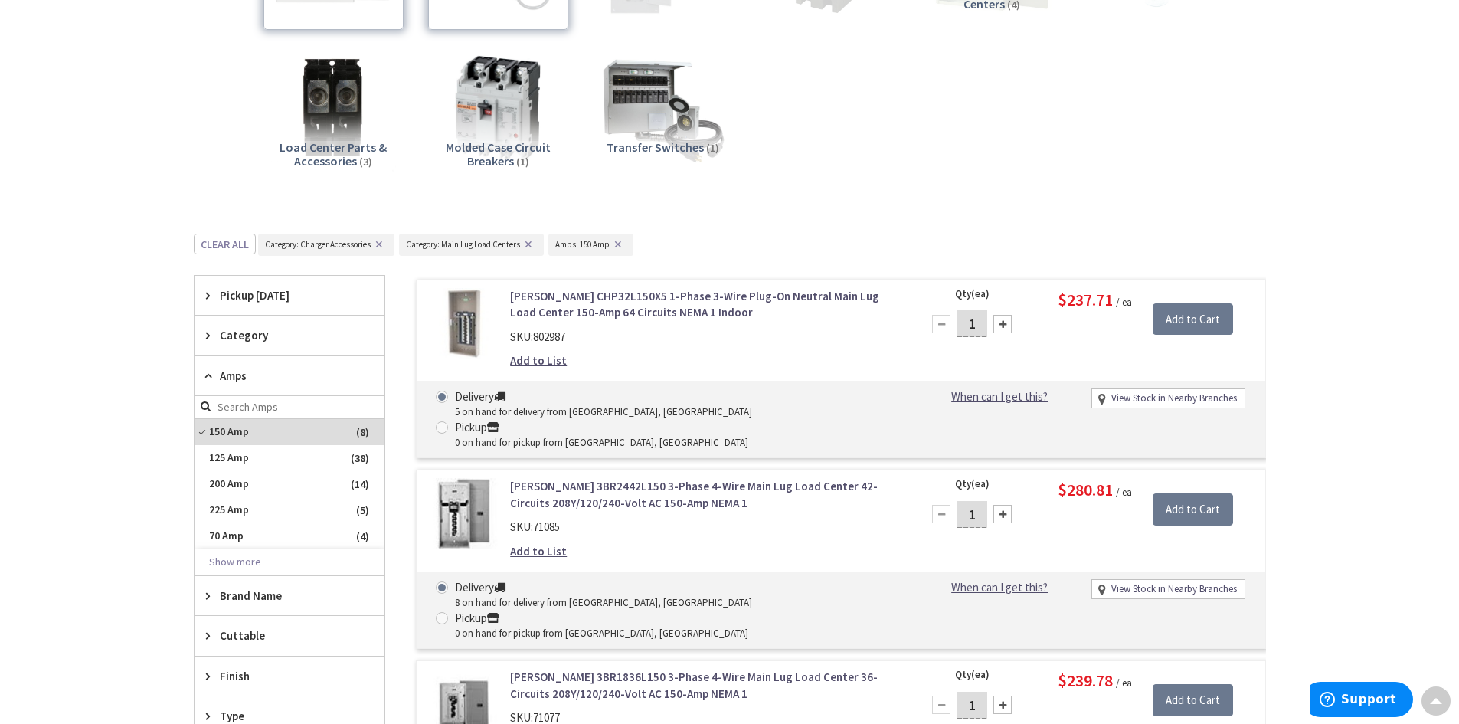
click at [377, 243] on button "✕" at bounding box center [379, 244] width 17 height 11
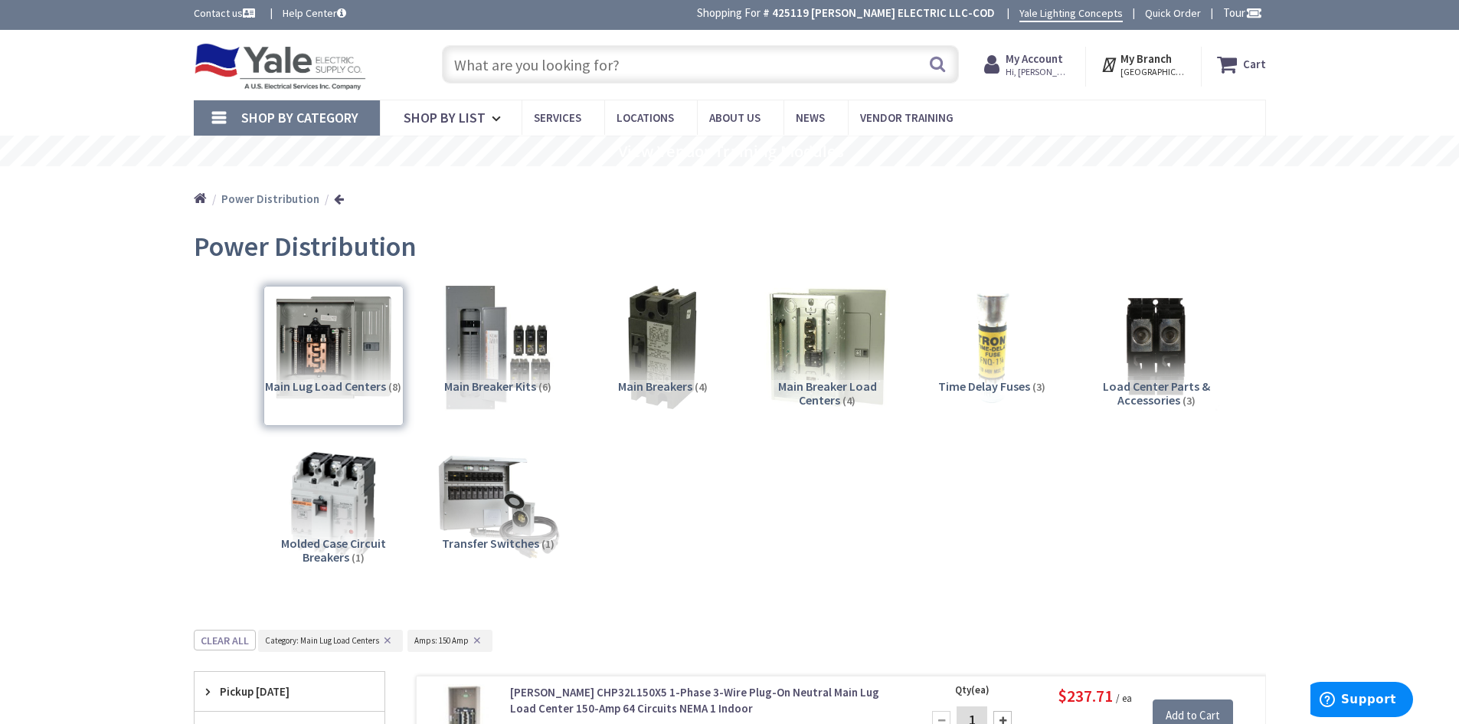
scroll to position [0, 0]
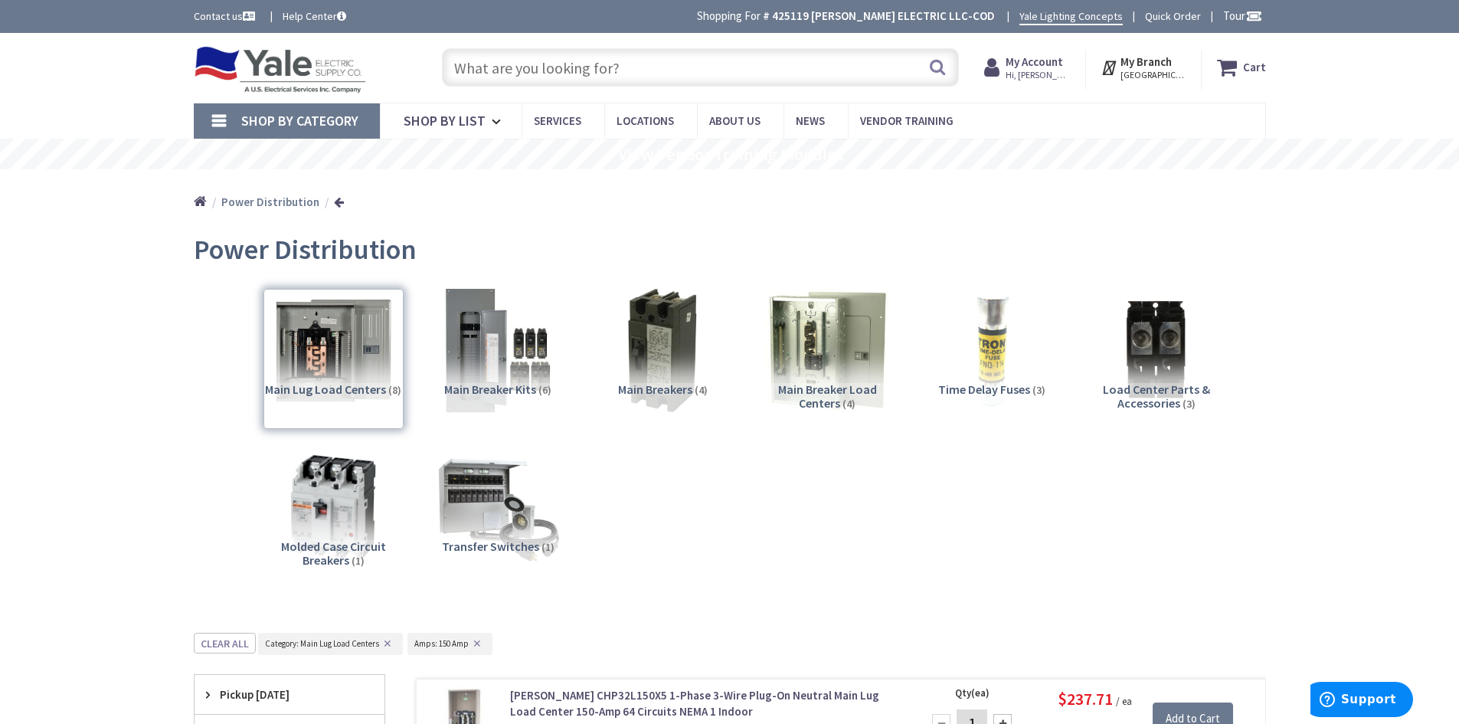
click at [1036, 69] on span "Hi, [PERSON_NAME]" at bounding box center [1037, 75] width 65 height 12
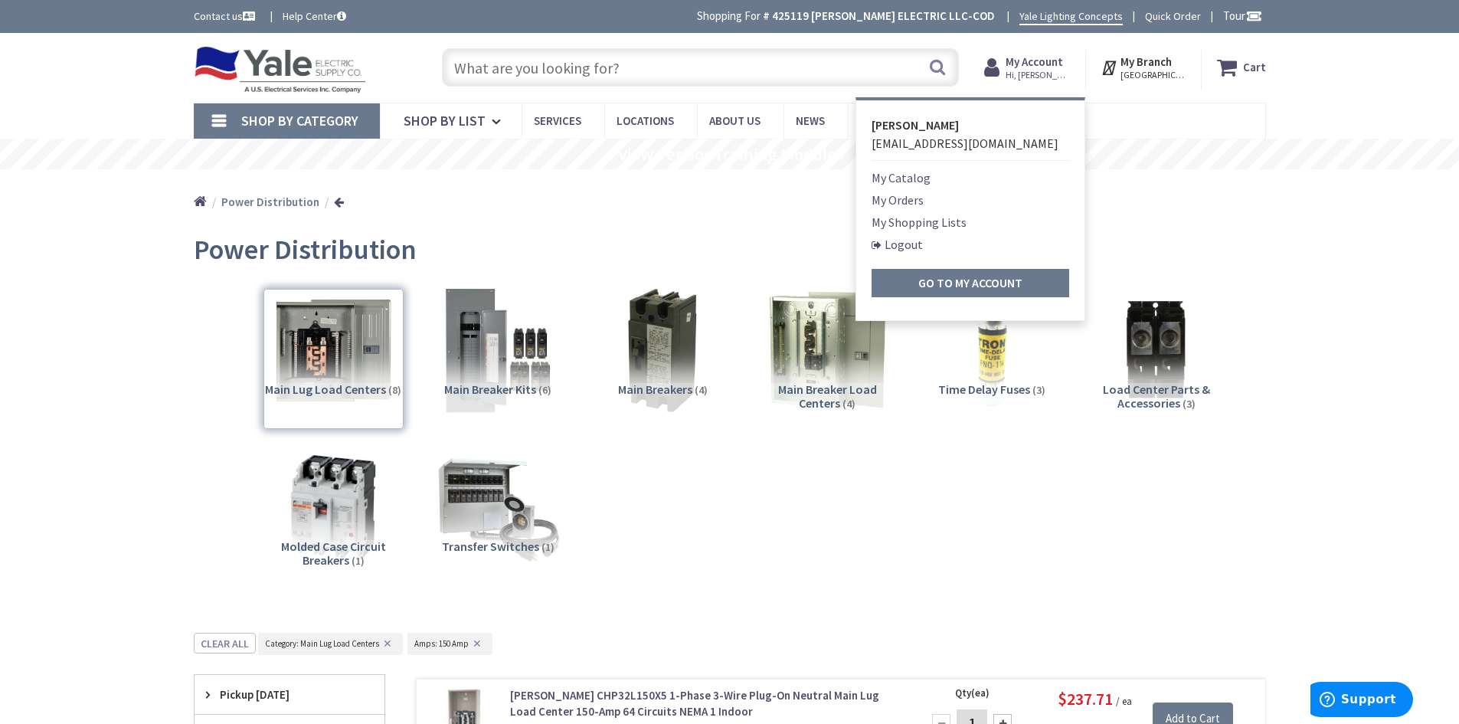
click at [898, 224] on link "My Shopping Lists" at bounding box center [918, 222] width 95 height 18
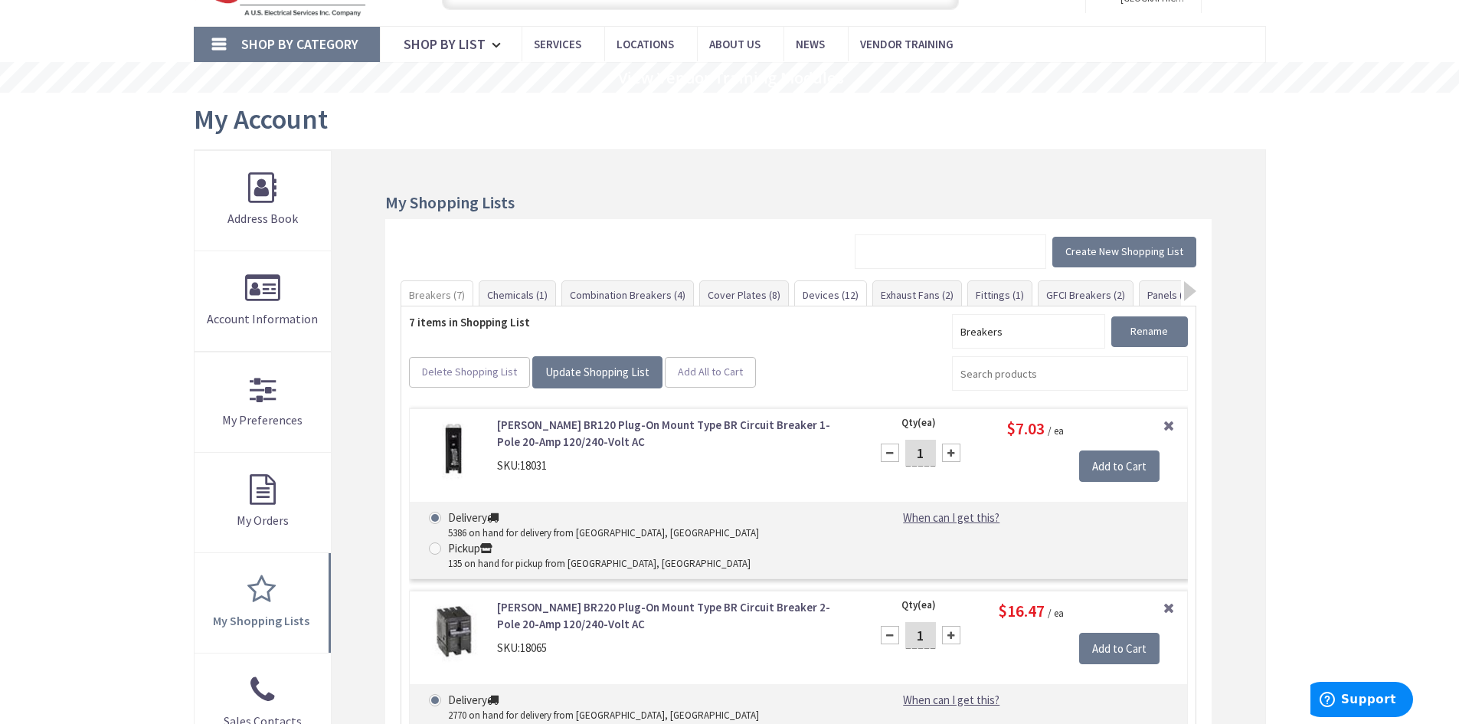
click at [818, 294] on link "Devices (12)" at bounding box center [830, 295] width 71 height 28
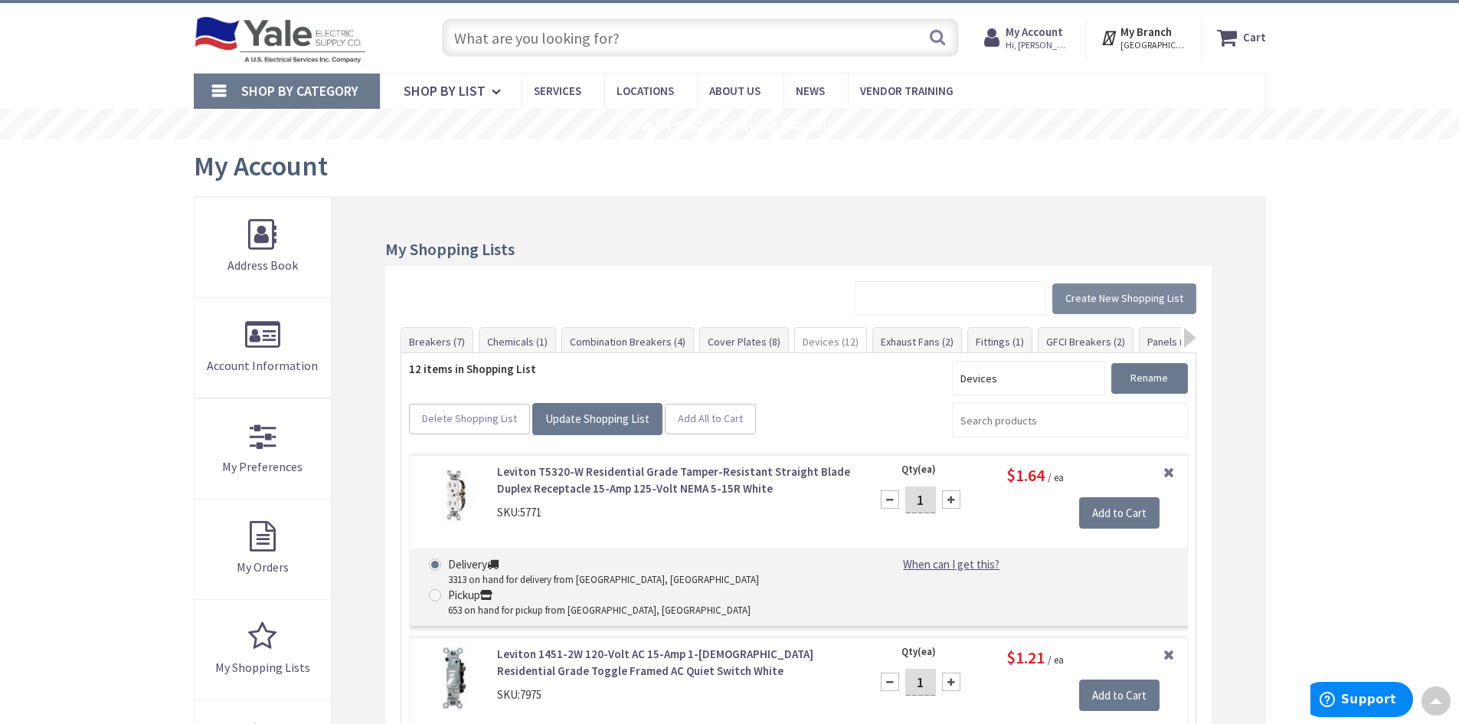
scroll to position [19, 0]
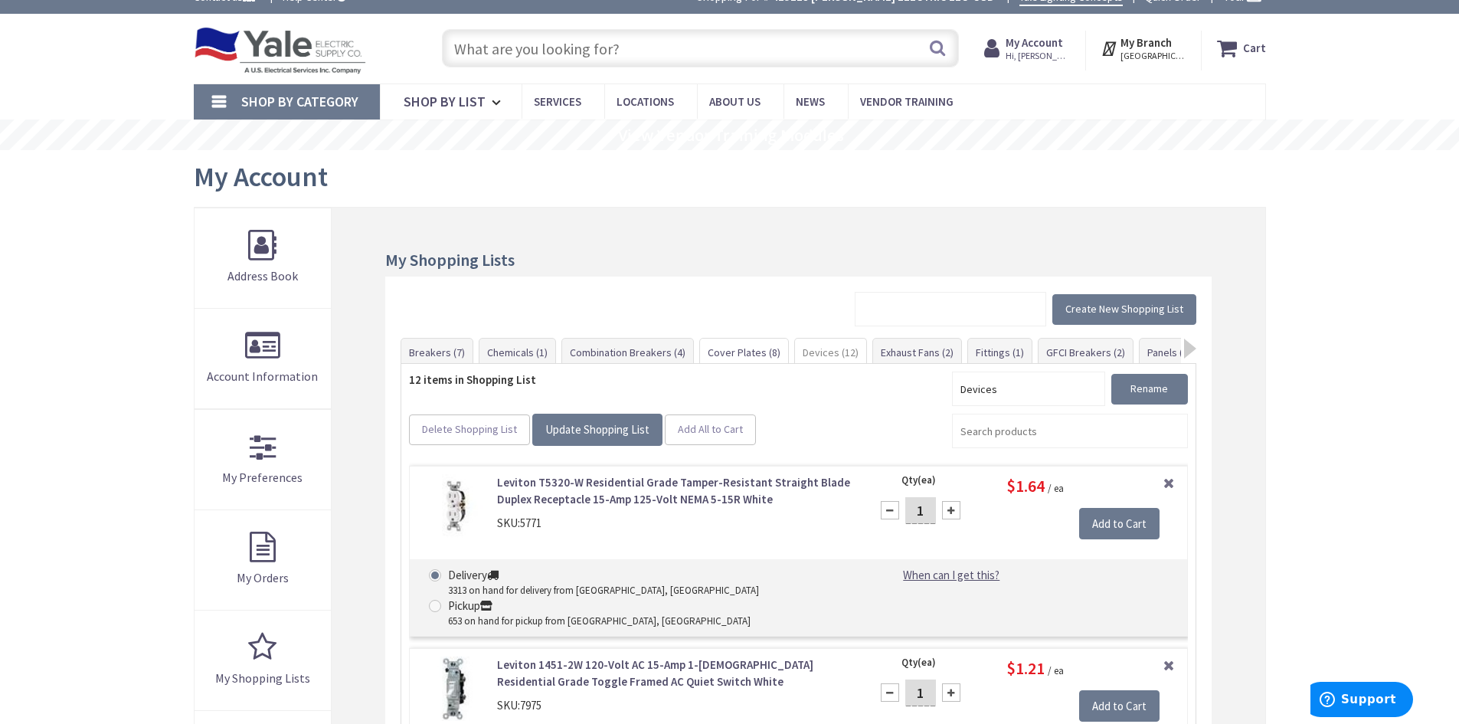
click at [739, 351] on link "Cover Plates (8)" at bounding box center [744, 352] width 88 height 28
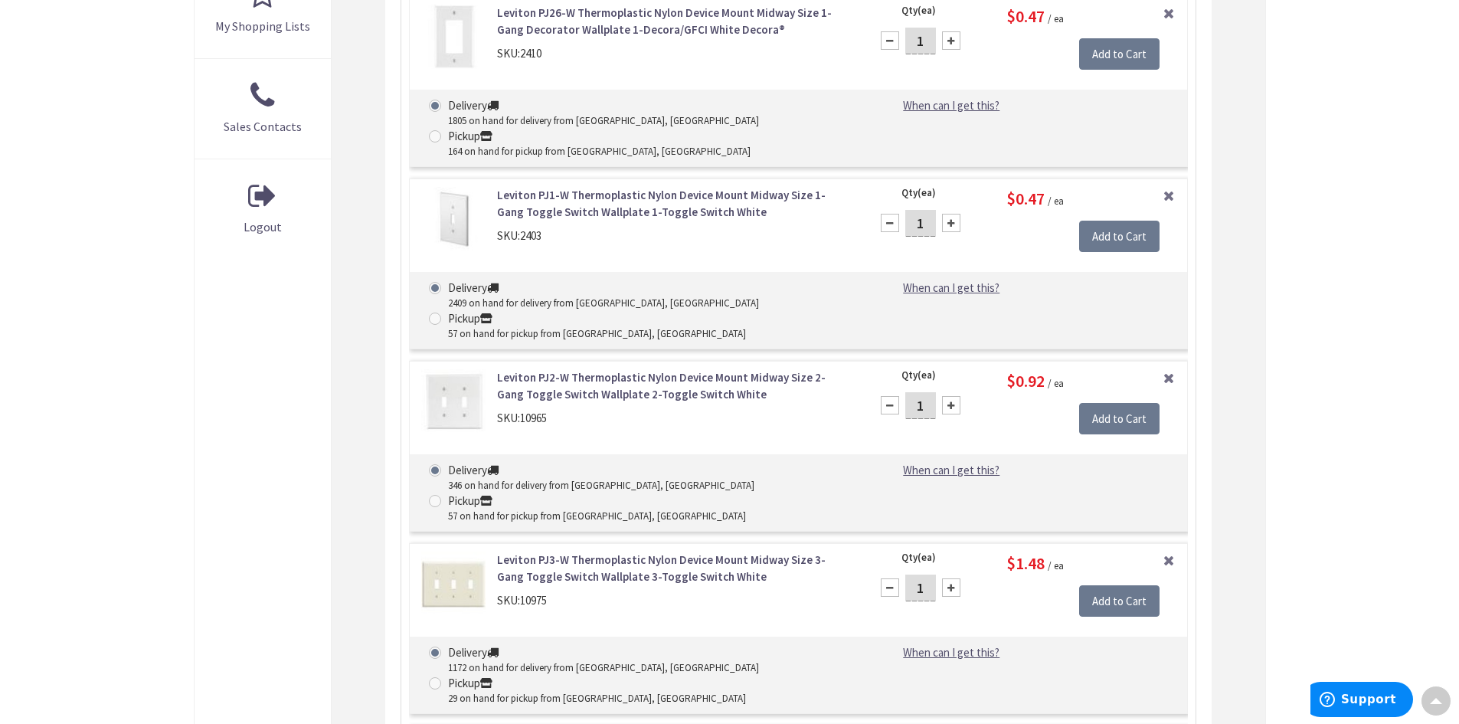
scroll to position [632, 0]
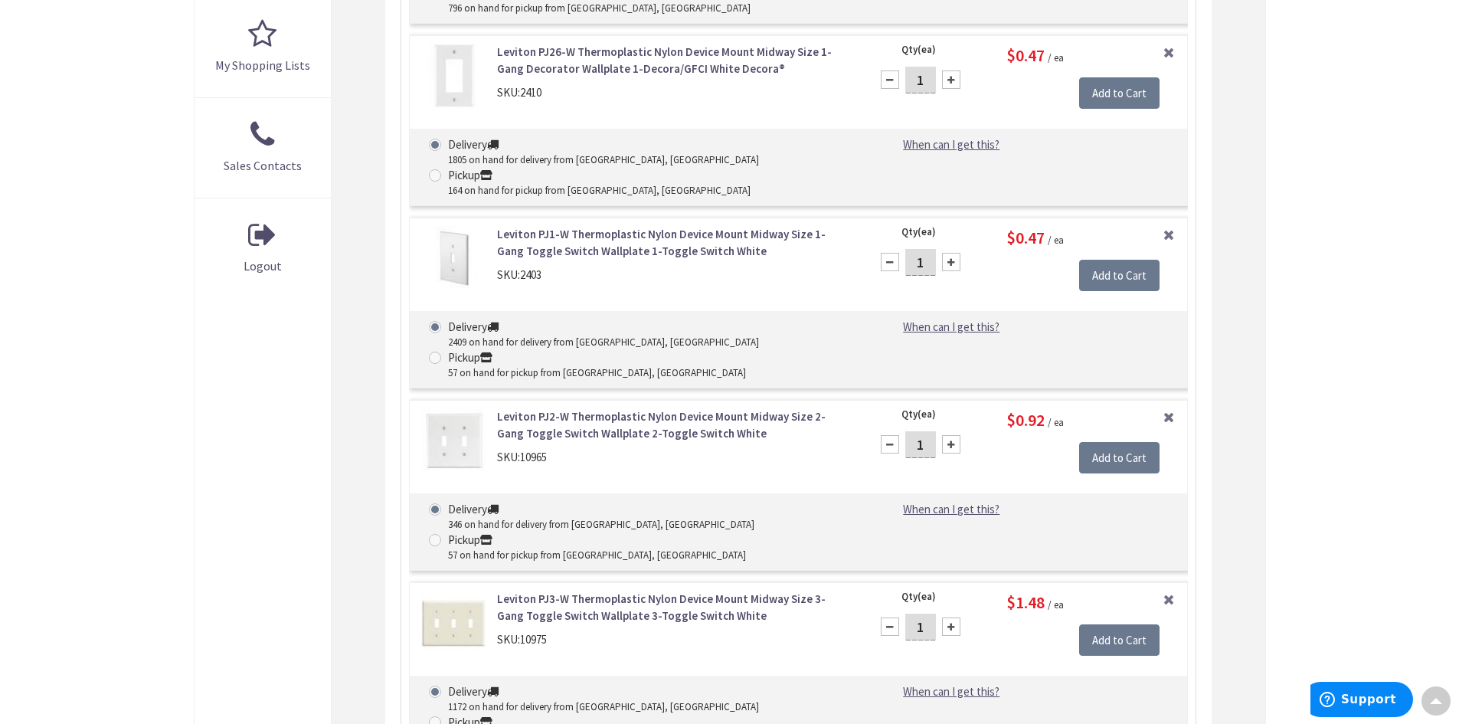
click at [671, 408] on link "Leviton PJ2-W Thermoplastic Nylon Device Mount Midway Size 2-Gang Toggle Switch…" at bounding box center [674, 424] width 354 height 33
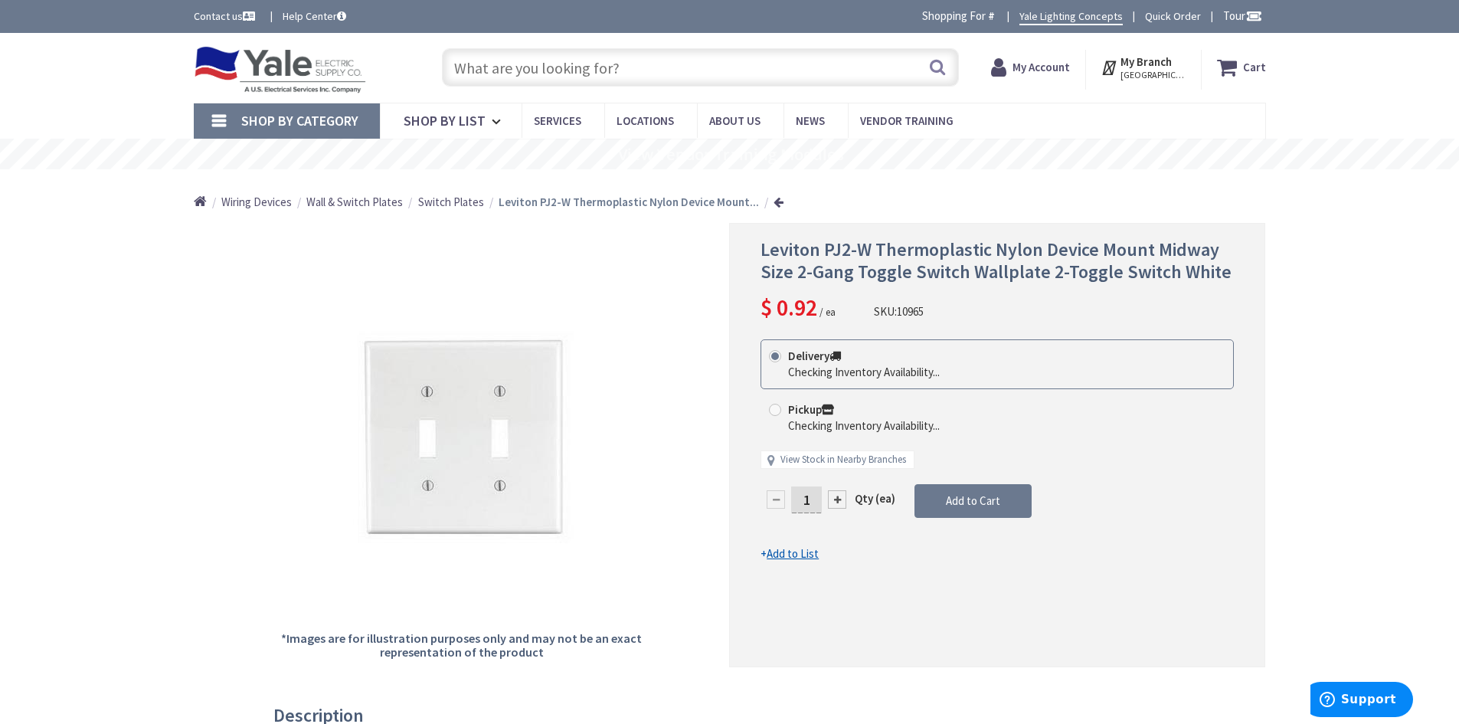
click at [367, 202] on span "Wall & Switch Plates" at bounding box center [354, 201] width 96 height 15
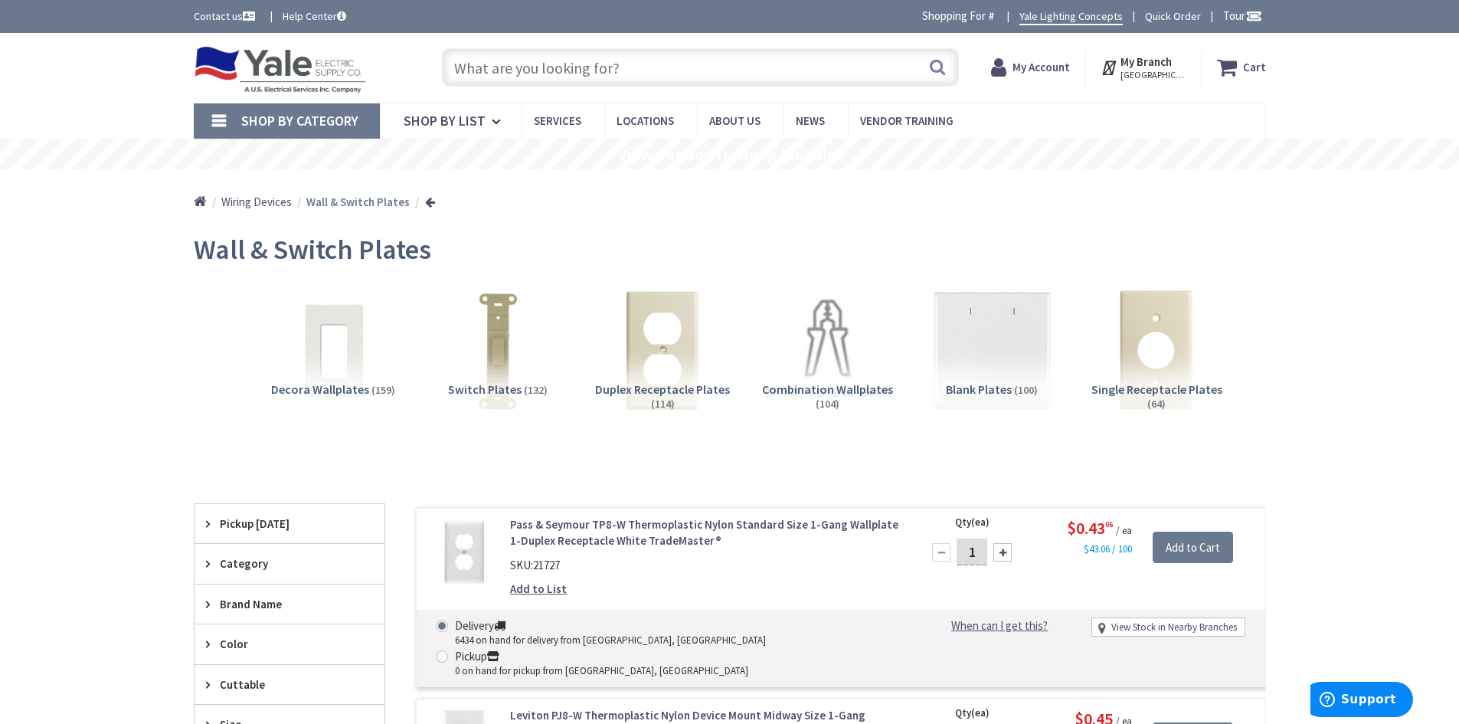
click at [824, 325] on img at bounding box center [826, 350] width 139 height 139
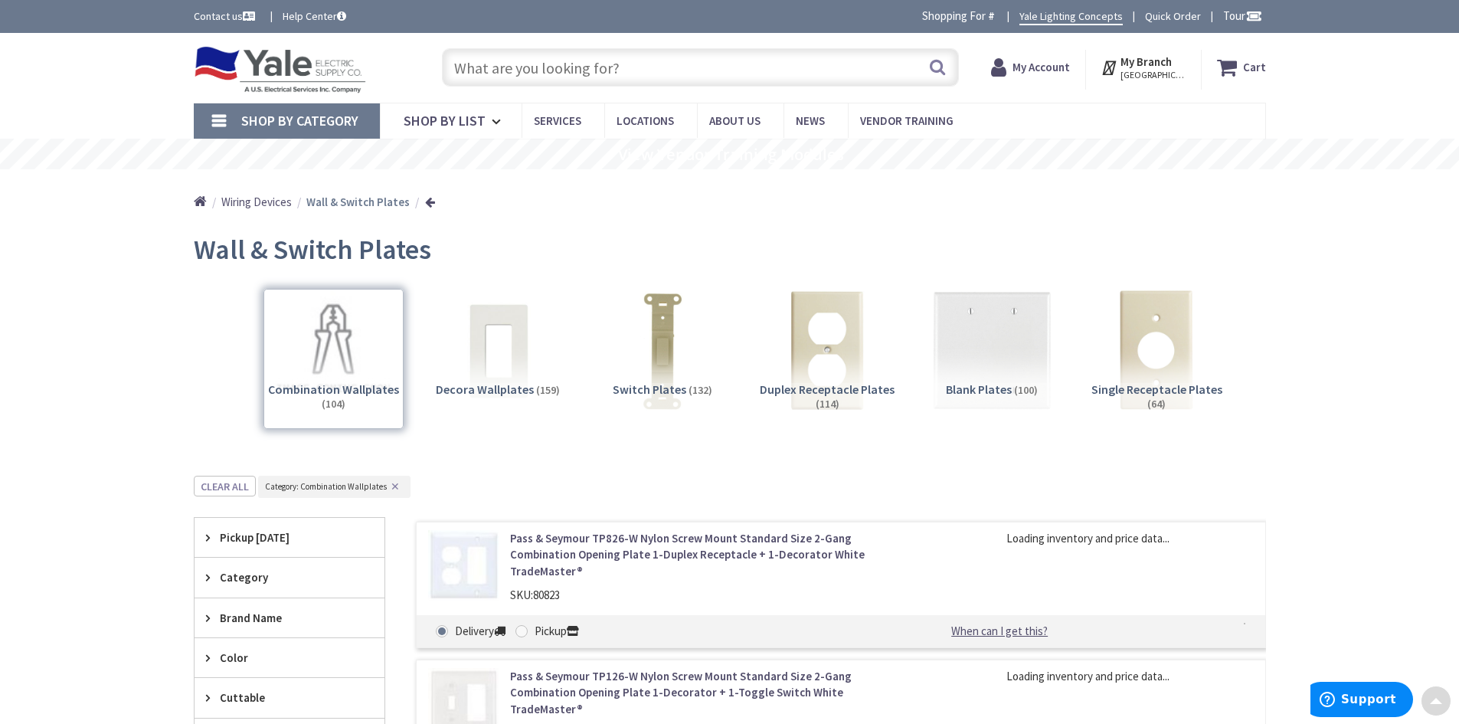
scroll to position [475, 0]
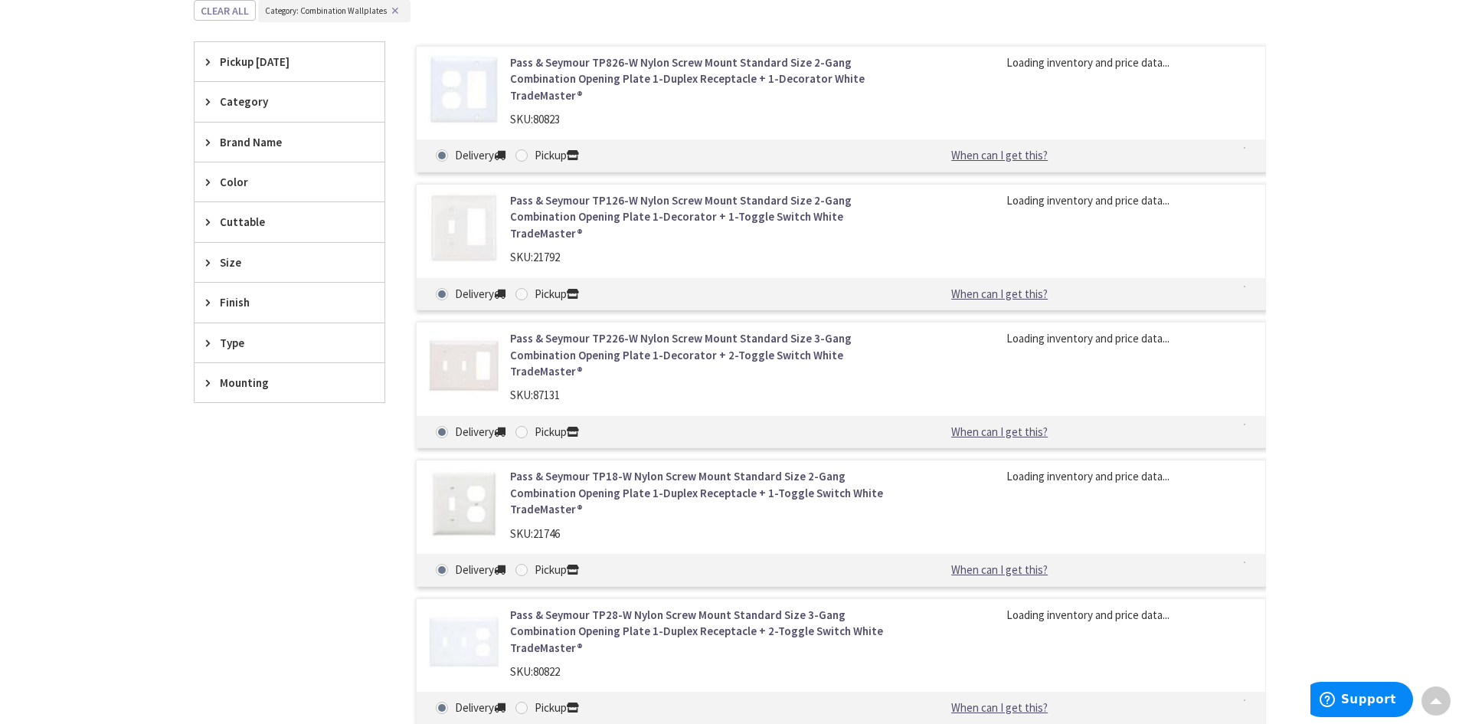
click at [253, 136] on span "Brand Name" at bounding box center [282, 142] width 125 height 16
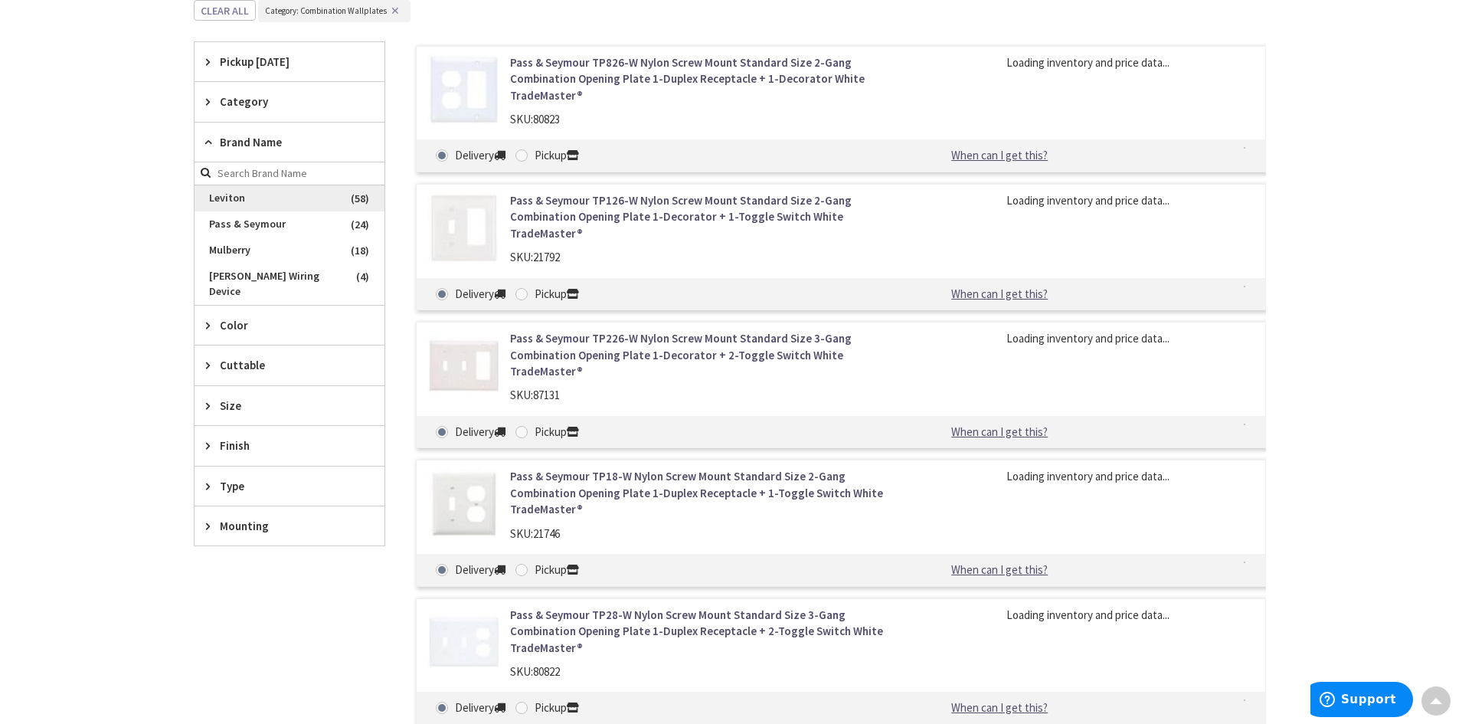
click at [230, 194] on span "Leviton" at bounding box center [289, 198] width 190 height 26
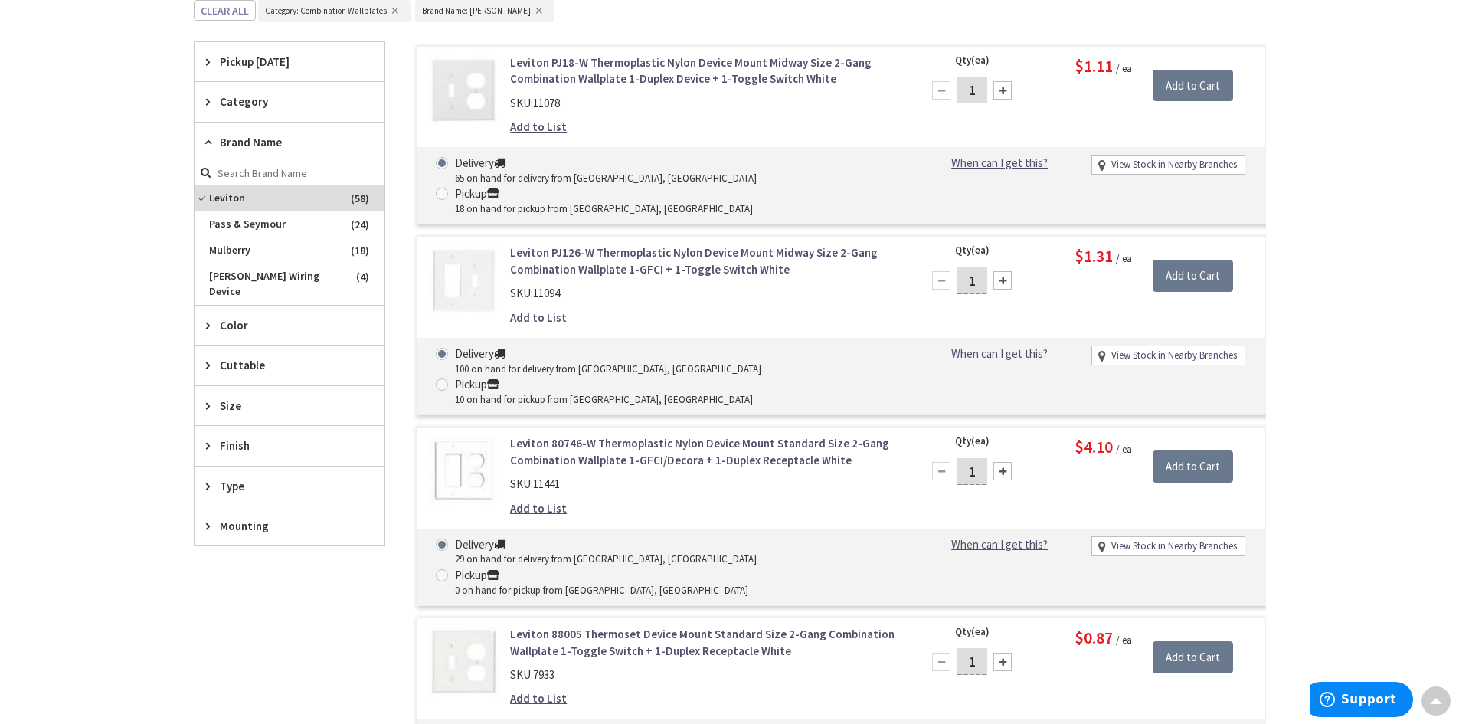
click at [544, 126] on link "Add to List" at bounding box center [538, 127] width 57 height 16
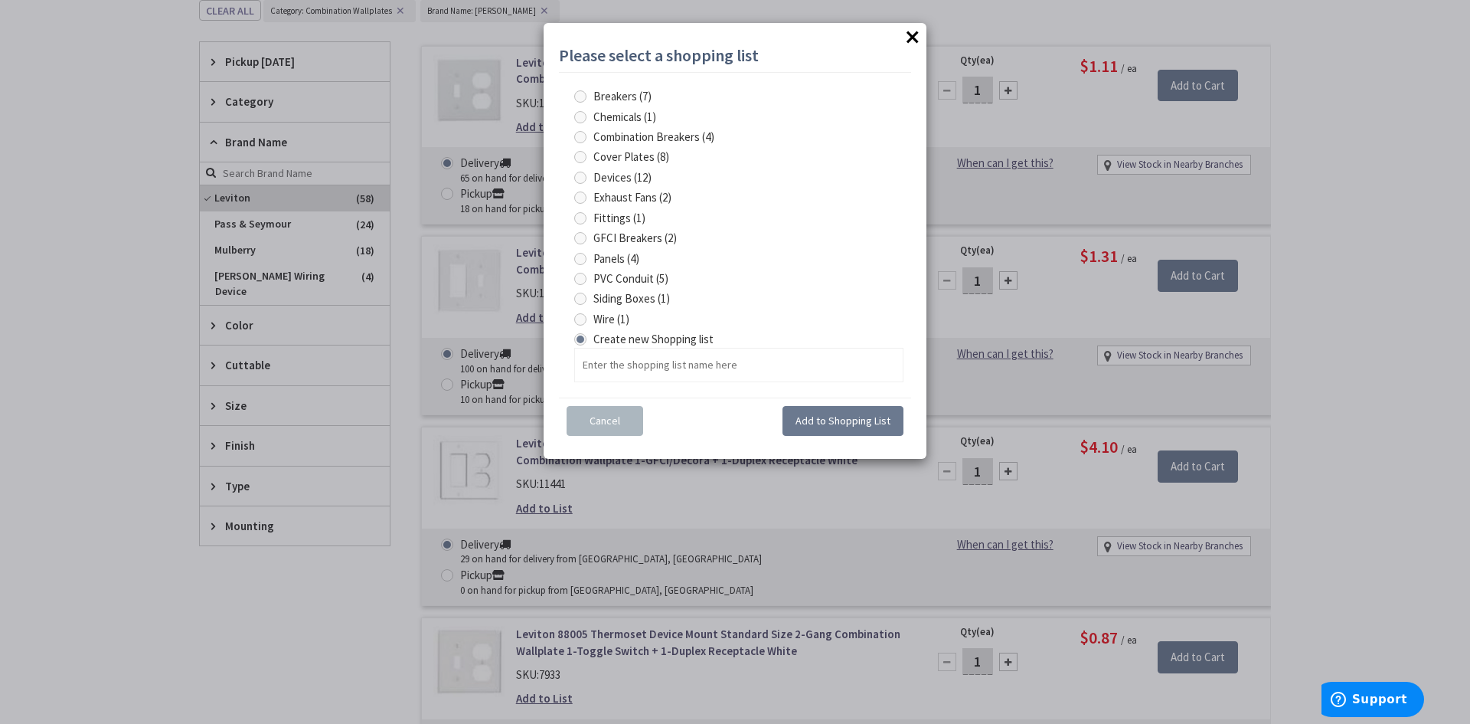
click at [576, 156] on span at bounding box center [580, 157] width 12 height 12
click at [578, 156] on Plates "Cover Plates (8)" at bounding box center [583, 157] width 10 height 10
radio Plates "true"
click at [835, 425] on span "Add to Shopping List" at bounding box center [843, 420] width 95 height 14
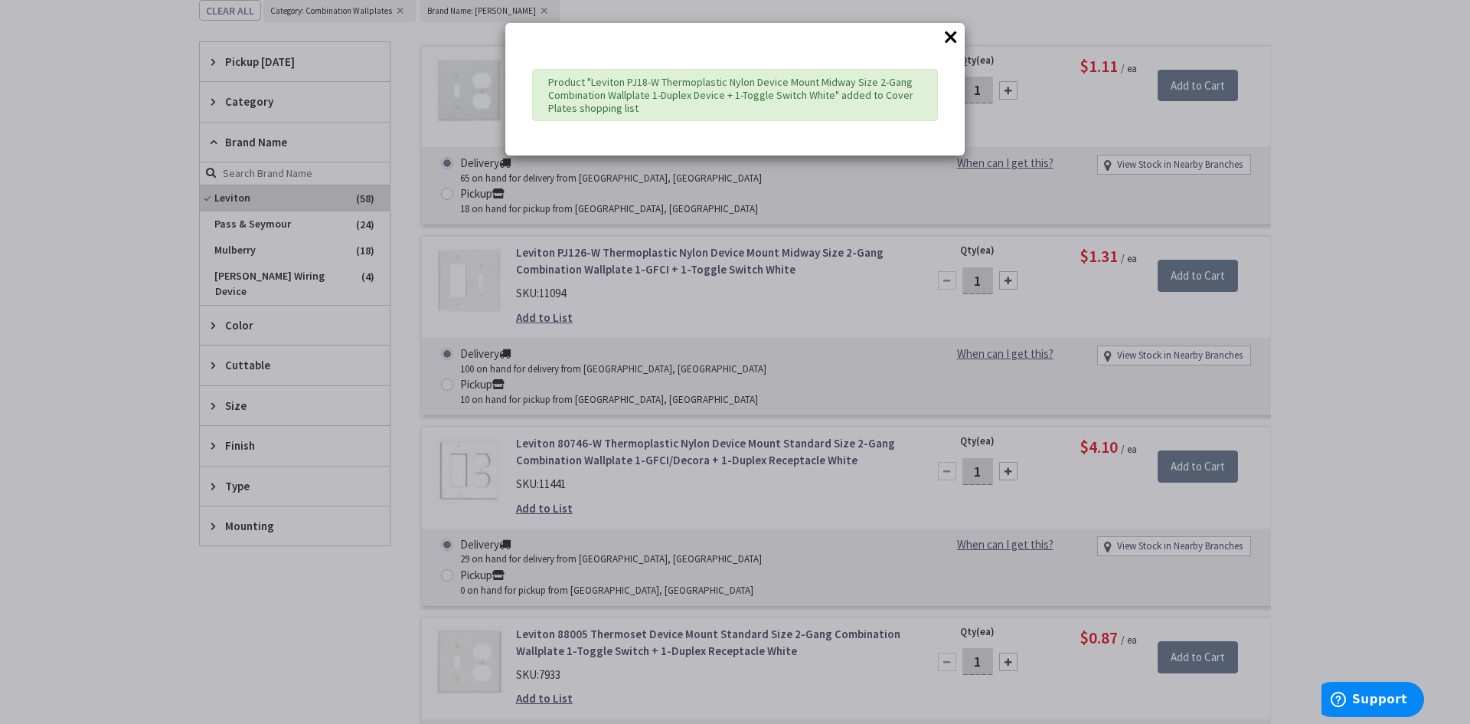
click at [956, 35] on button "×" at bounding box center [950, 36] width 23 height 23
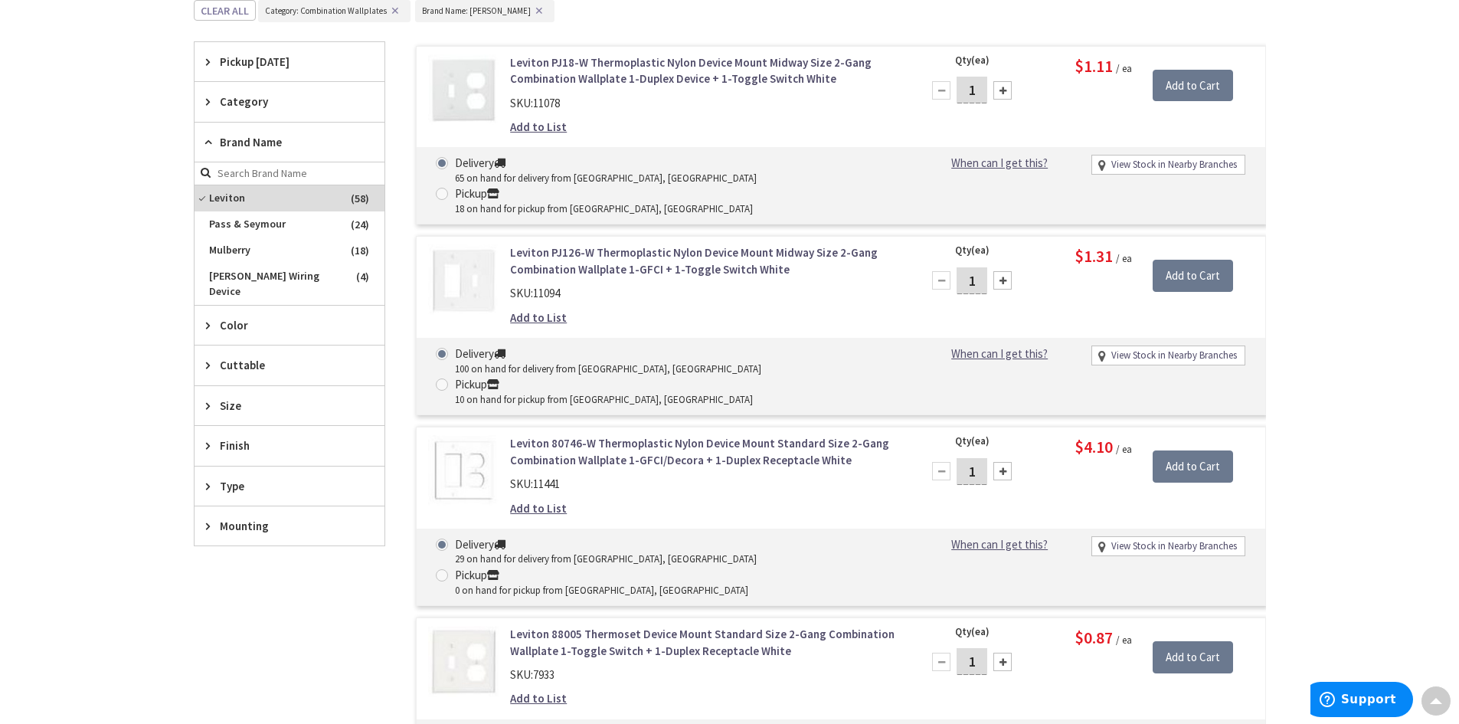
click at [534, 309] on link "Add to List" at bounding box center [538, 317] width 57 height 16
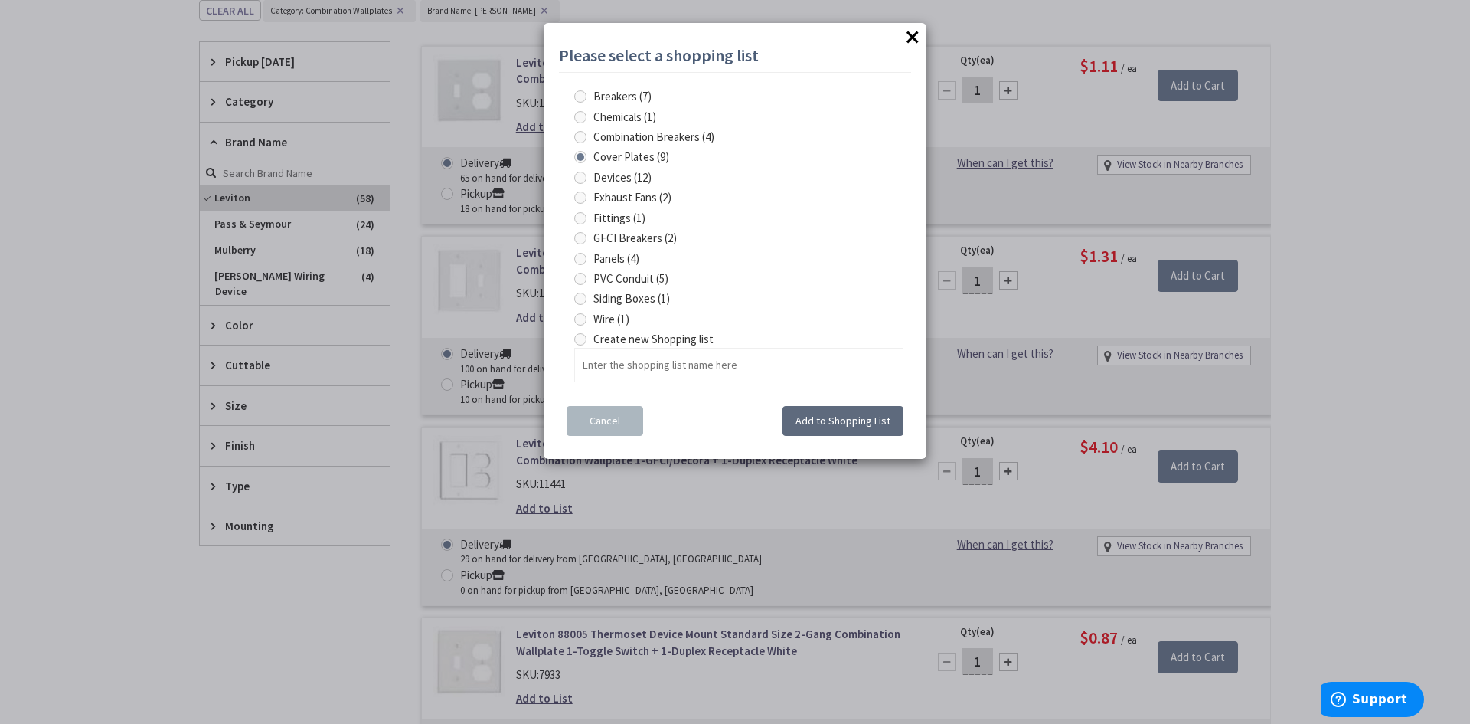
click at [825, 420] on span "Add to Shopping List" at bounding box center [843, 420] width 95 height 14
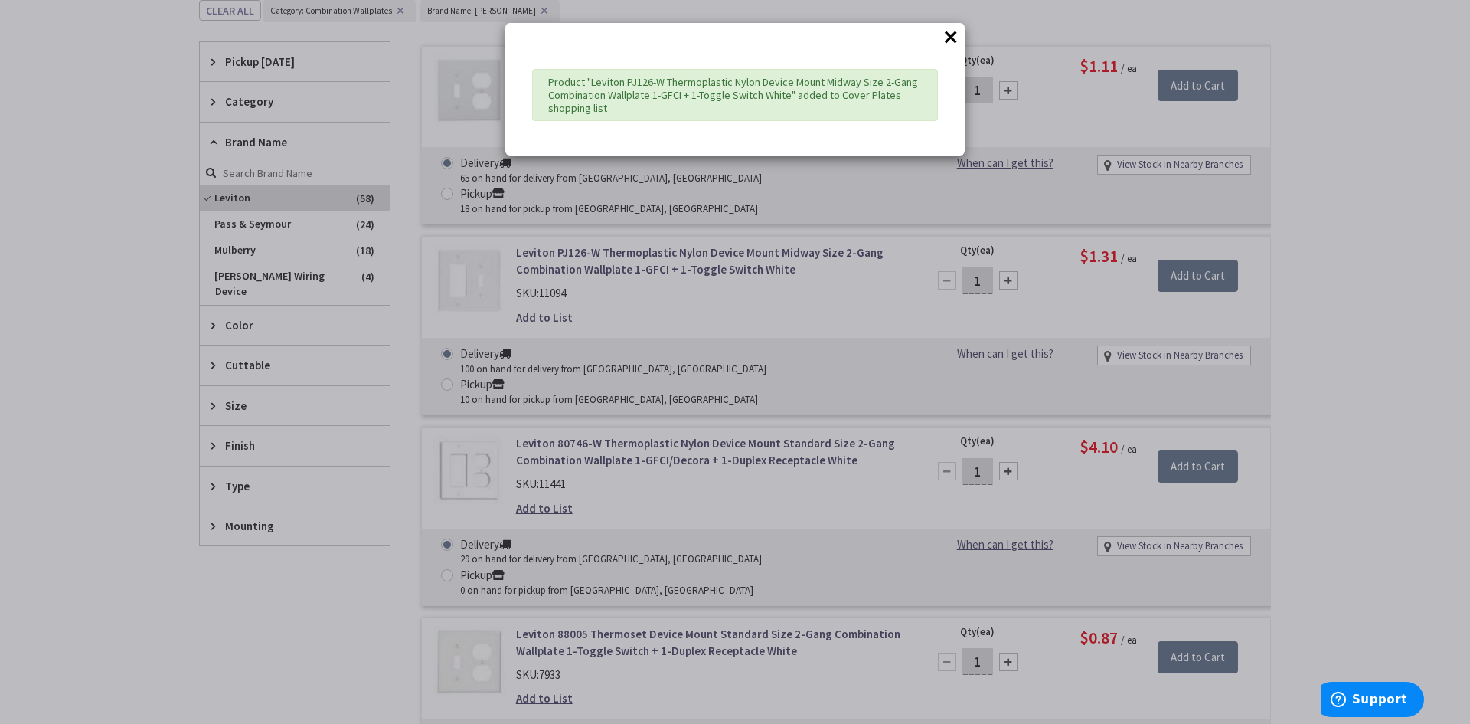
click at [956, 31] on button "×" at bounding box center [950, 36] width 23 height 23
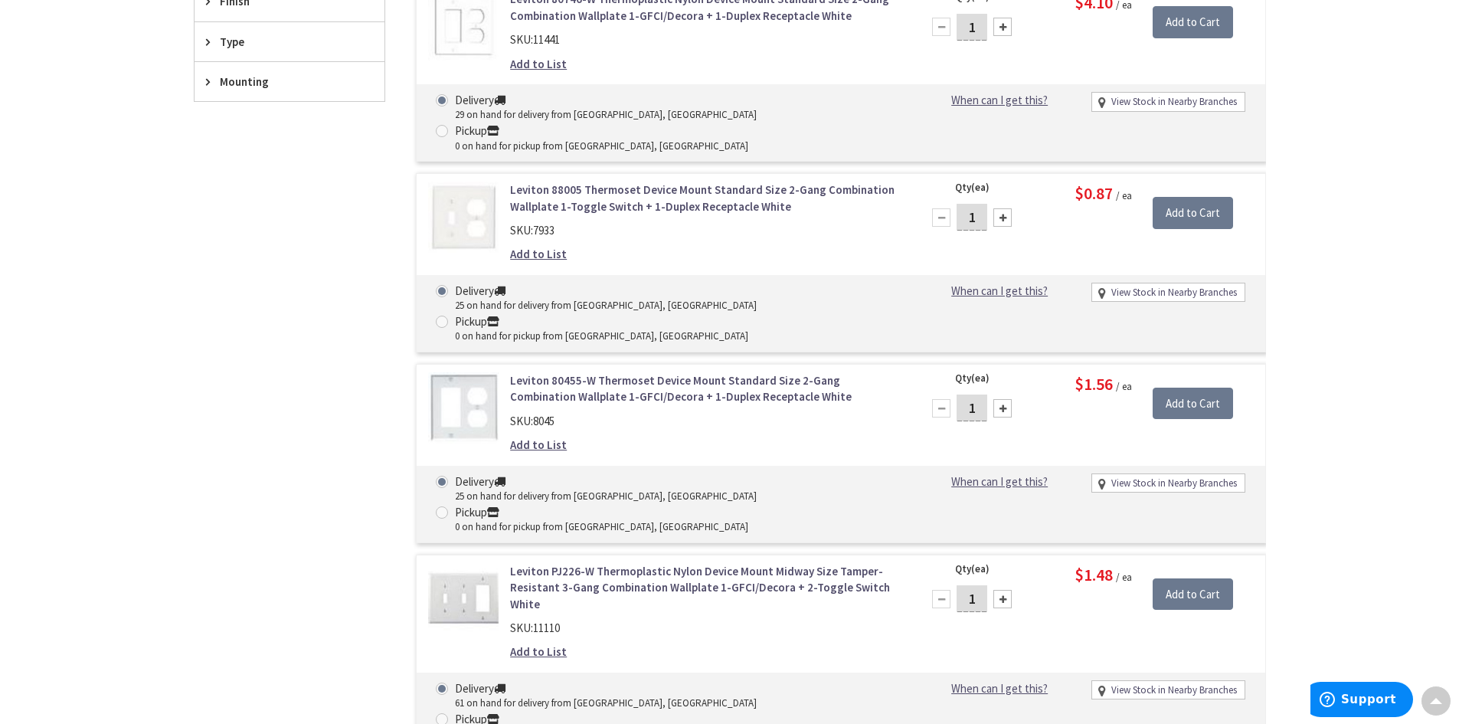
scroll to position [1011, 0]
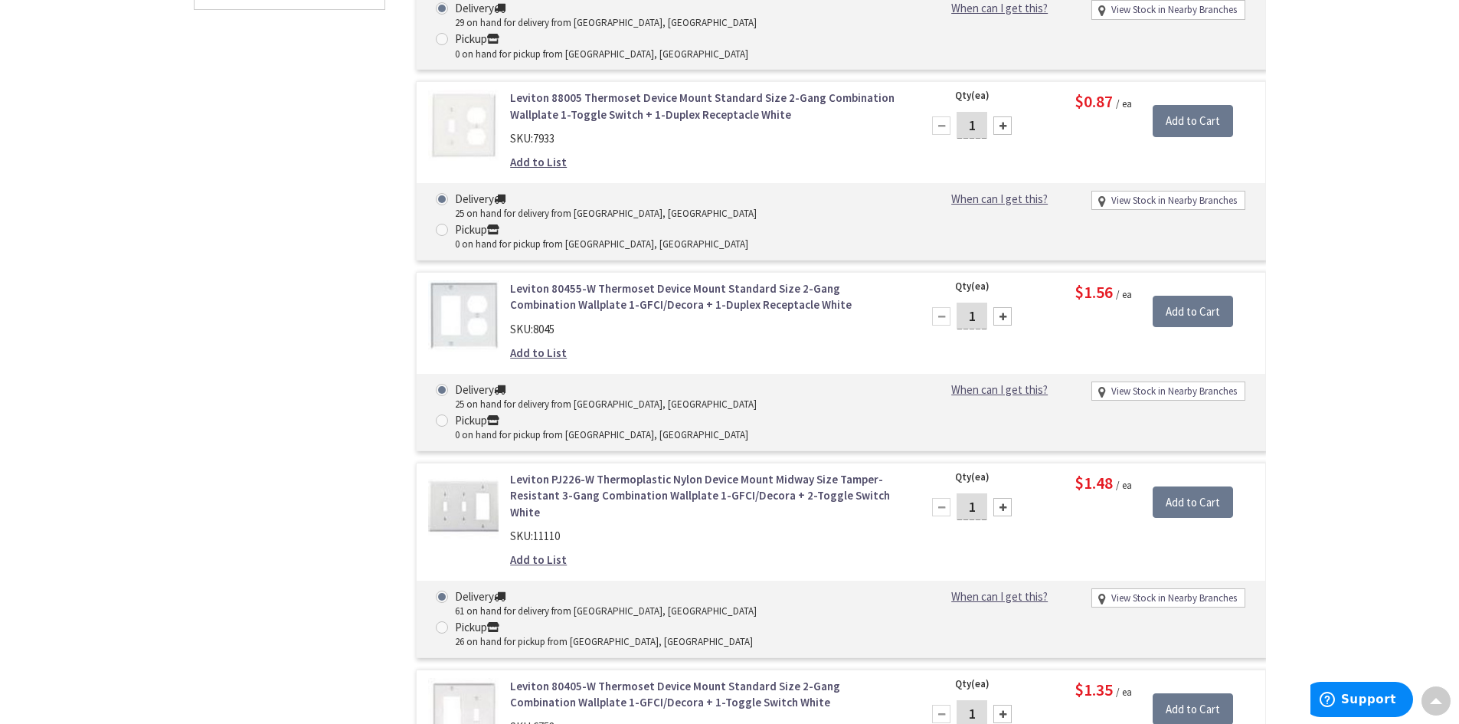
click at [541, 551] on link "Add to List" at bounding box center [538, 559] width 57 height 16
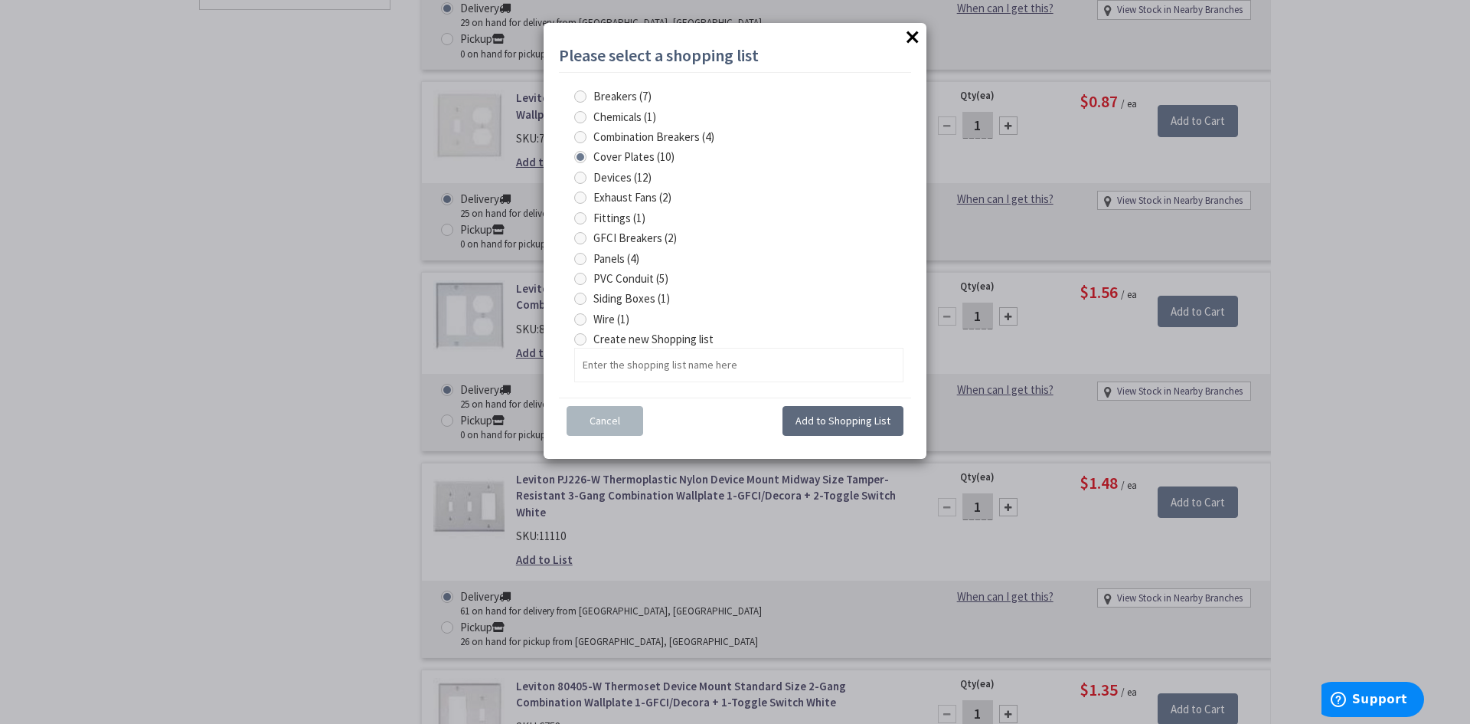
click at [838, 412] on button "Add to Shopping List" at bounding box center [842, 421] width 121 height 31
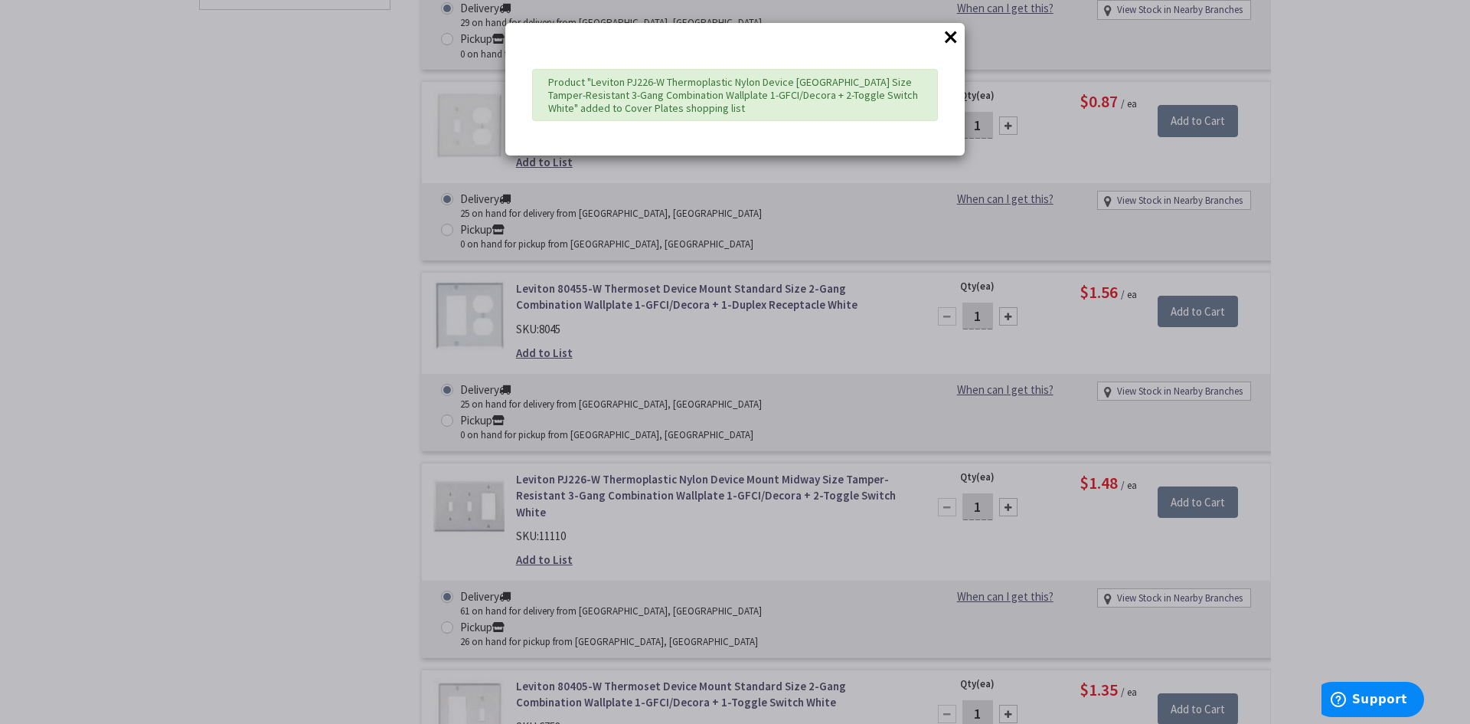
click at [952, 34] on button "×" at bounding box center [950, 36] width 23 height 23
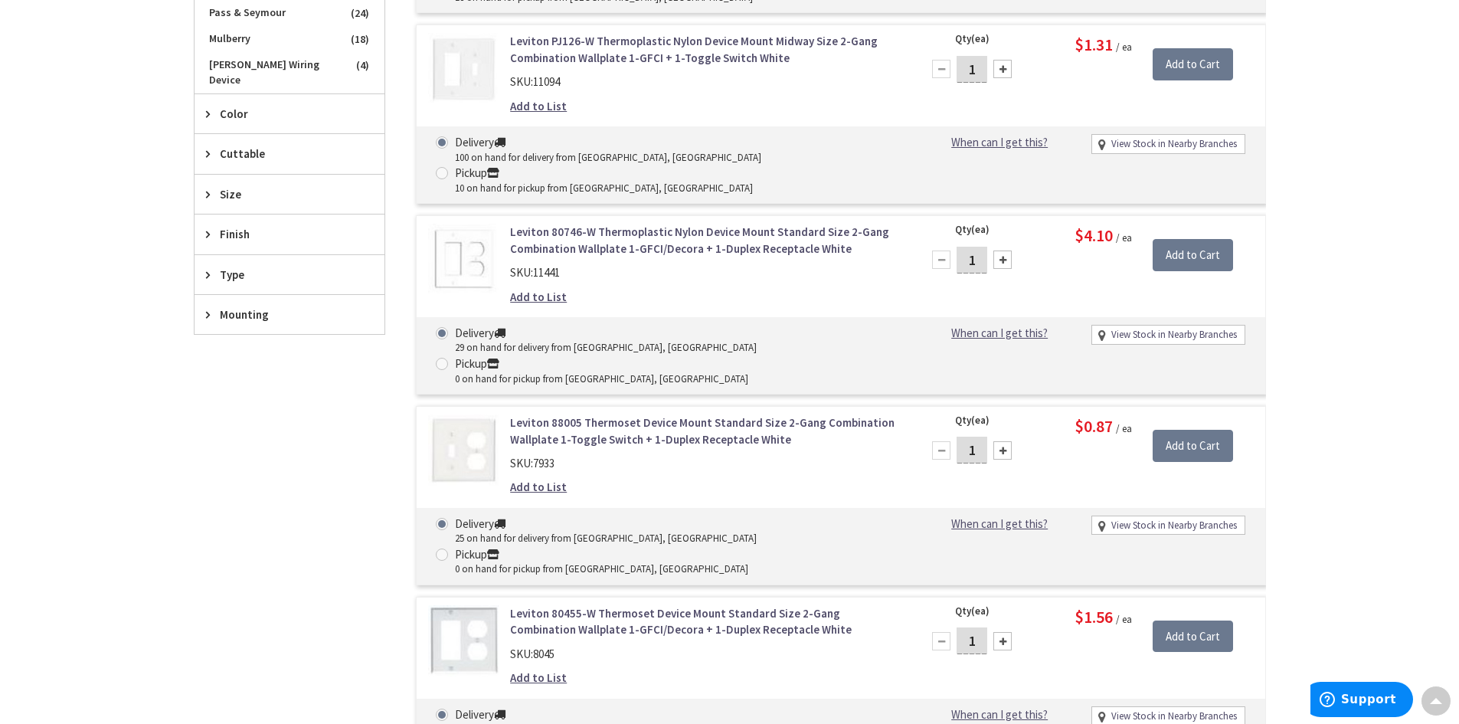
scroll to position [399, 0]
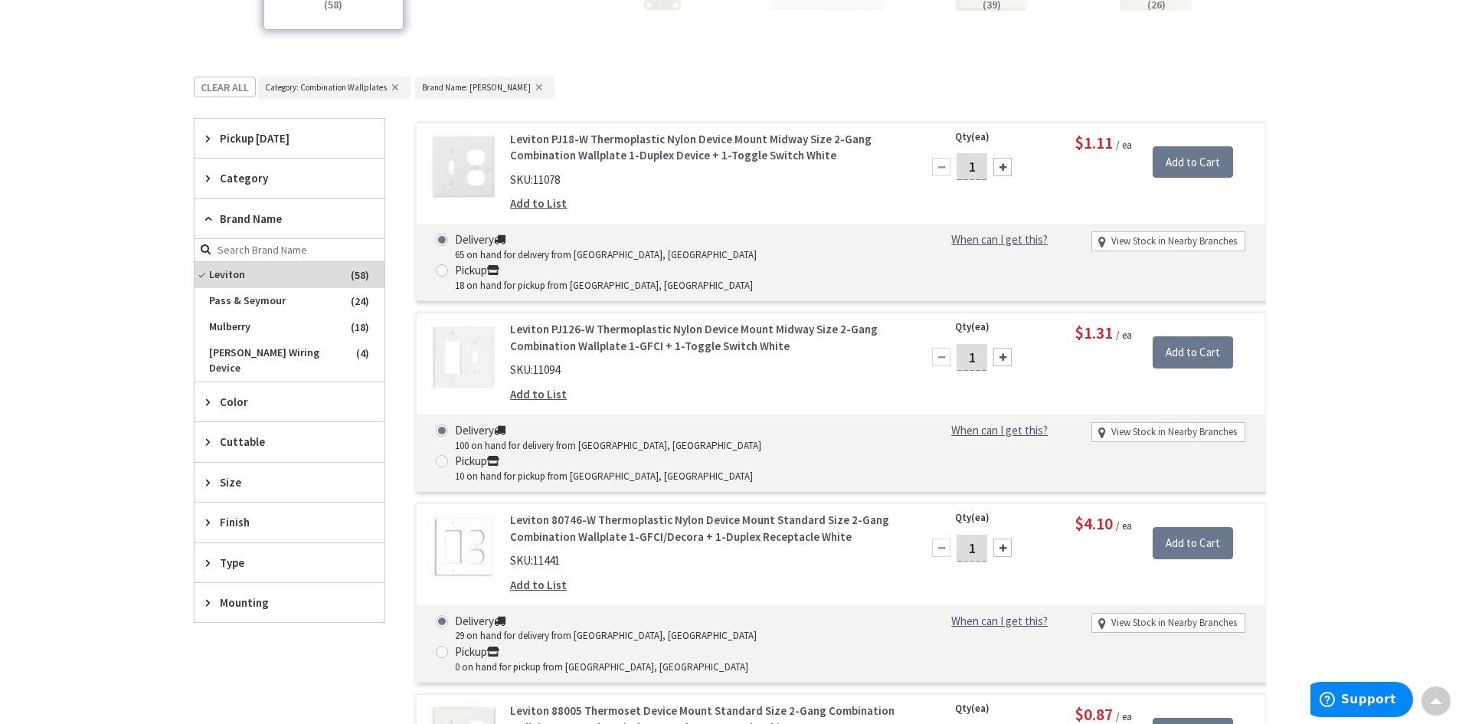
click at [218, 464] on div "Size" at bounding box center [289, 481] width 190 height 39
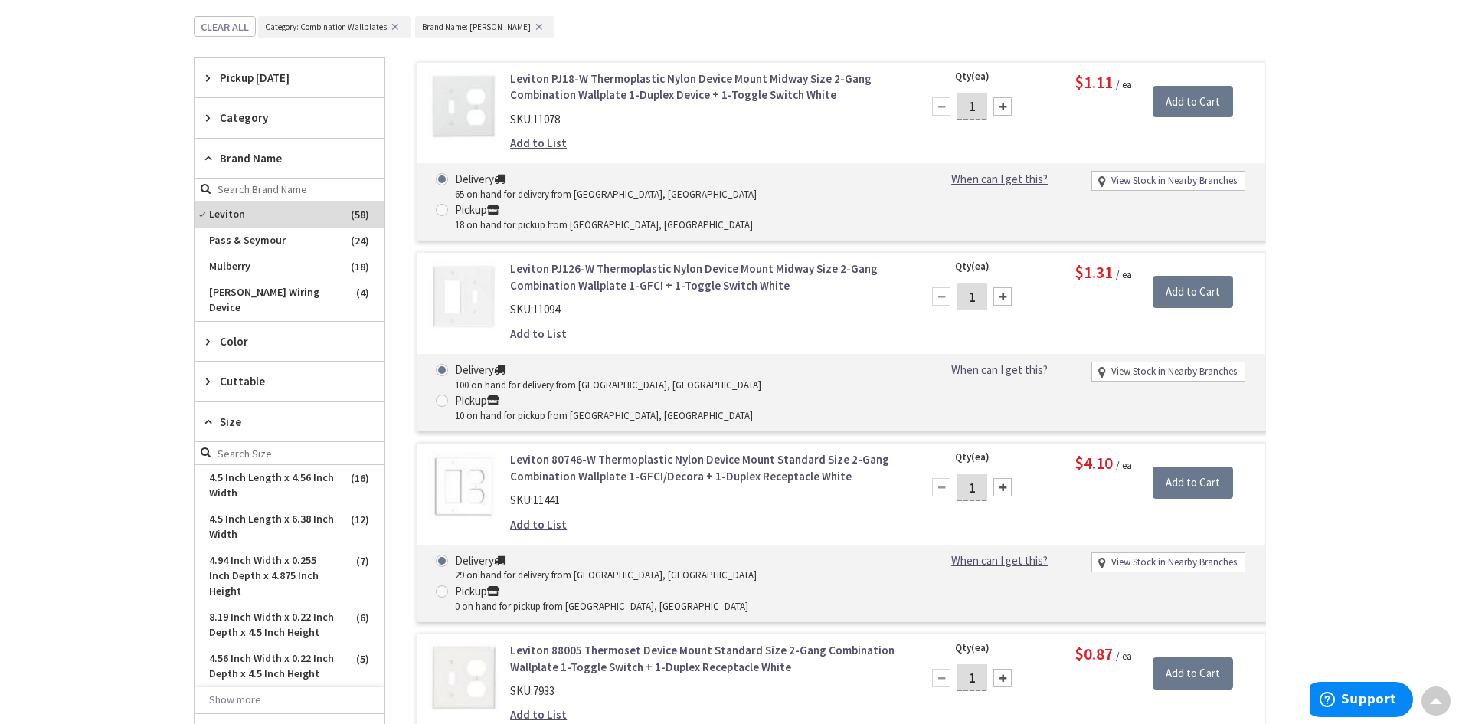
scroll to position [552, 0]
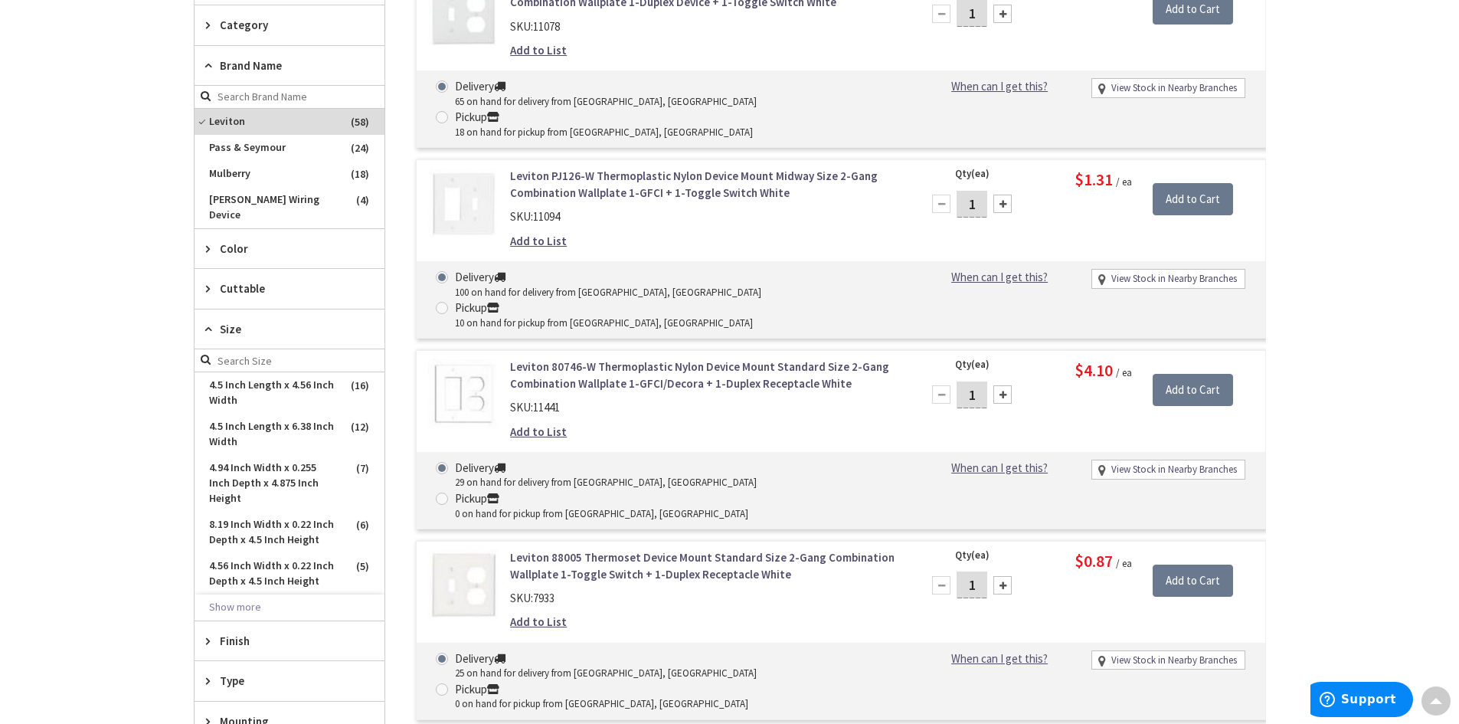
click at [221, 321] on span "Size" at bounding box center [282, 329] width 125 height 16
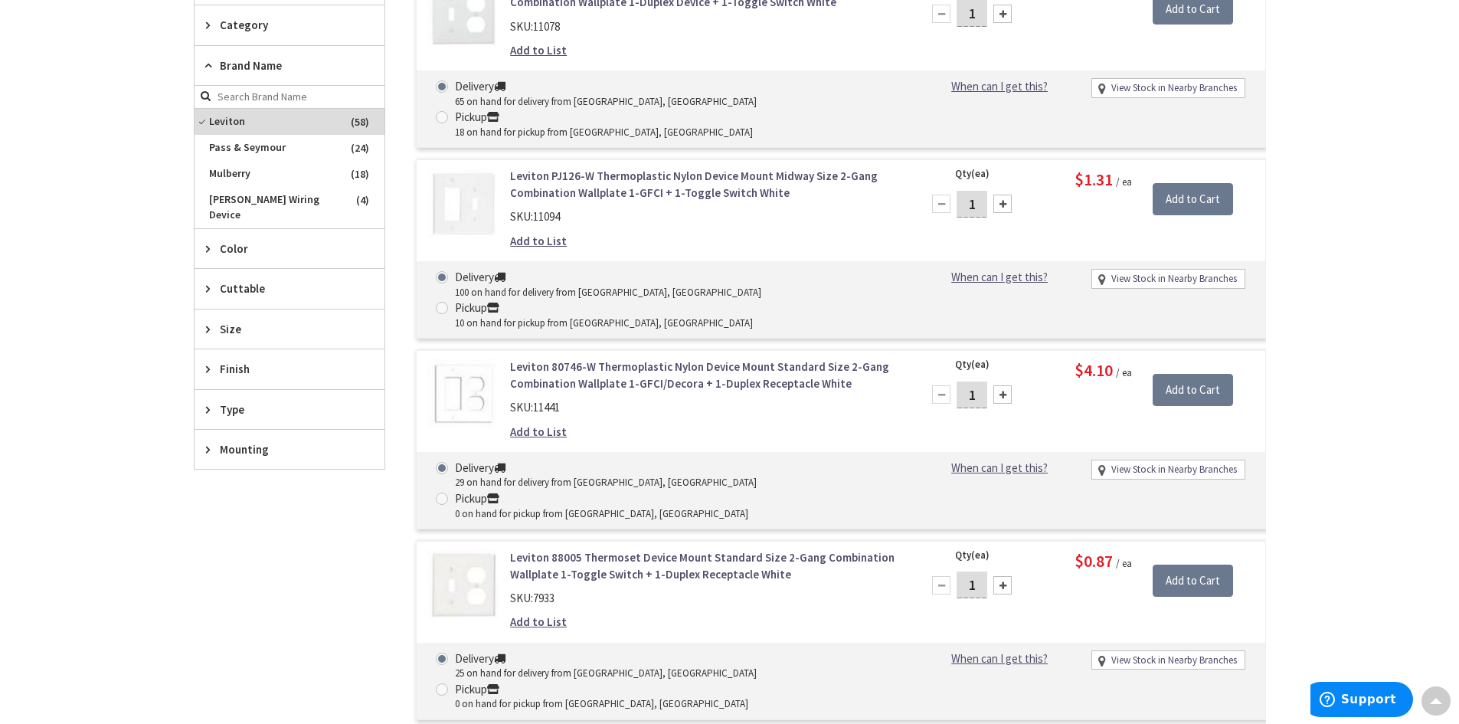
click at [229, 229] on div "Color" at bounding box center [289, 248] width 190 height 39
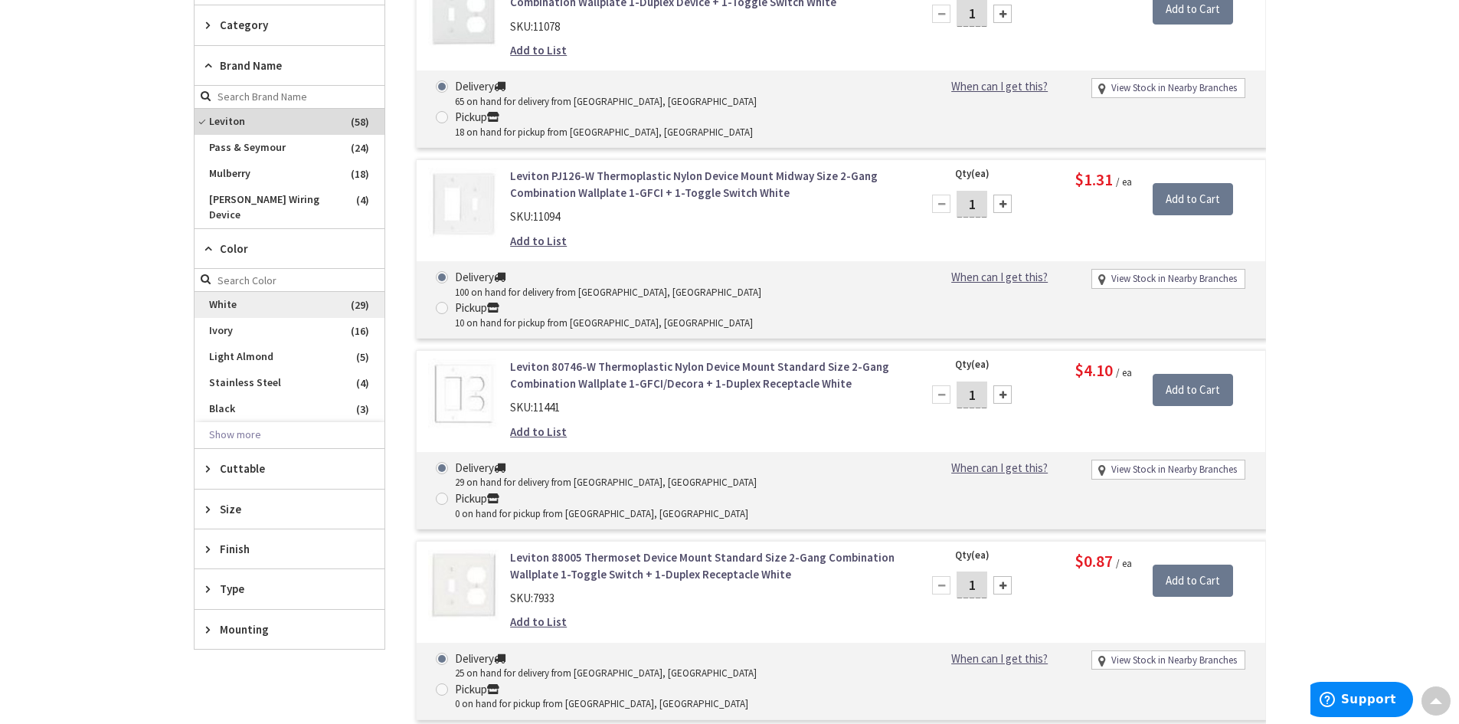
click at [223, 292] on span "White" at bounding box center [289, 305] width 190 height 26
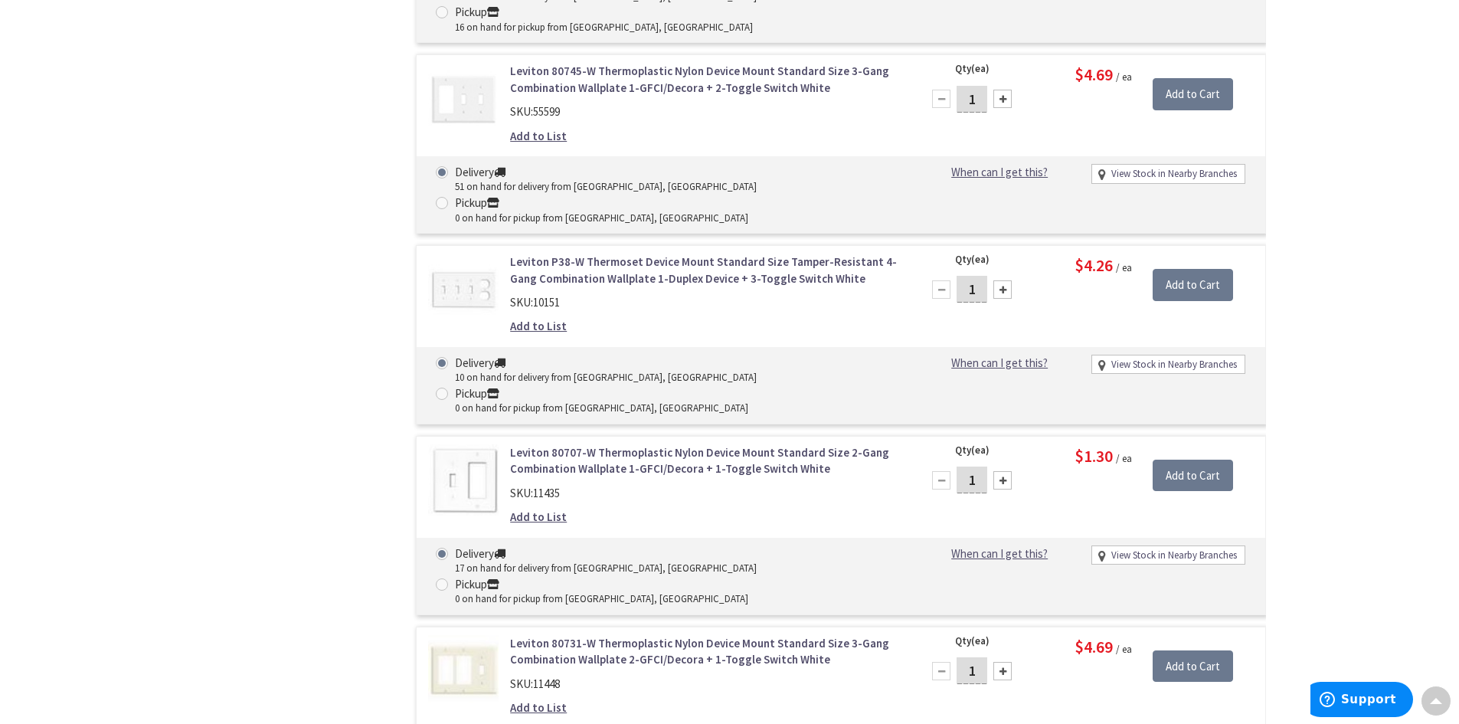
scroll to position [2696, 0]
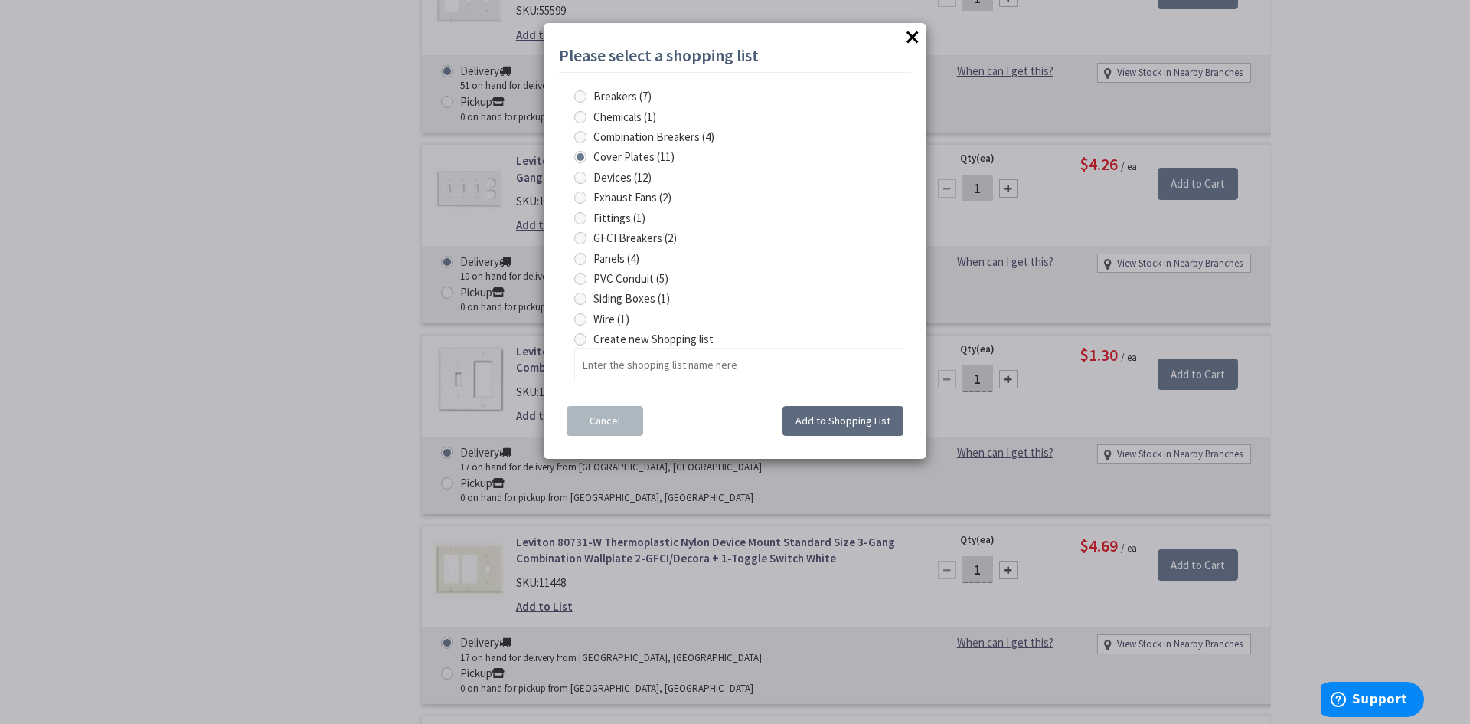
click at [845, 420] on span "Add to Shopping List" at bounding box center [843, 420] width 95 height 14
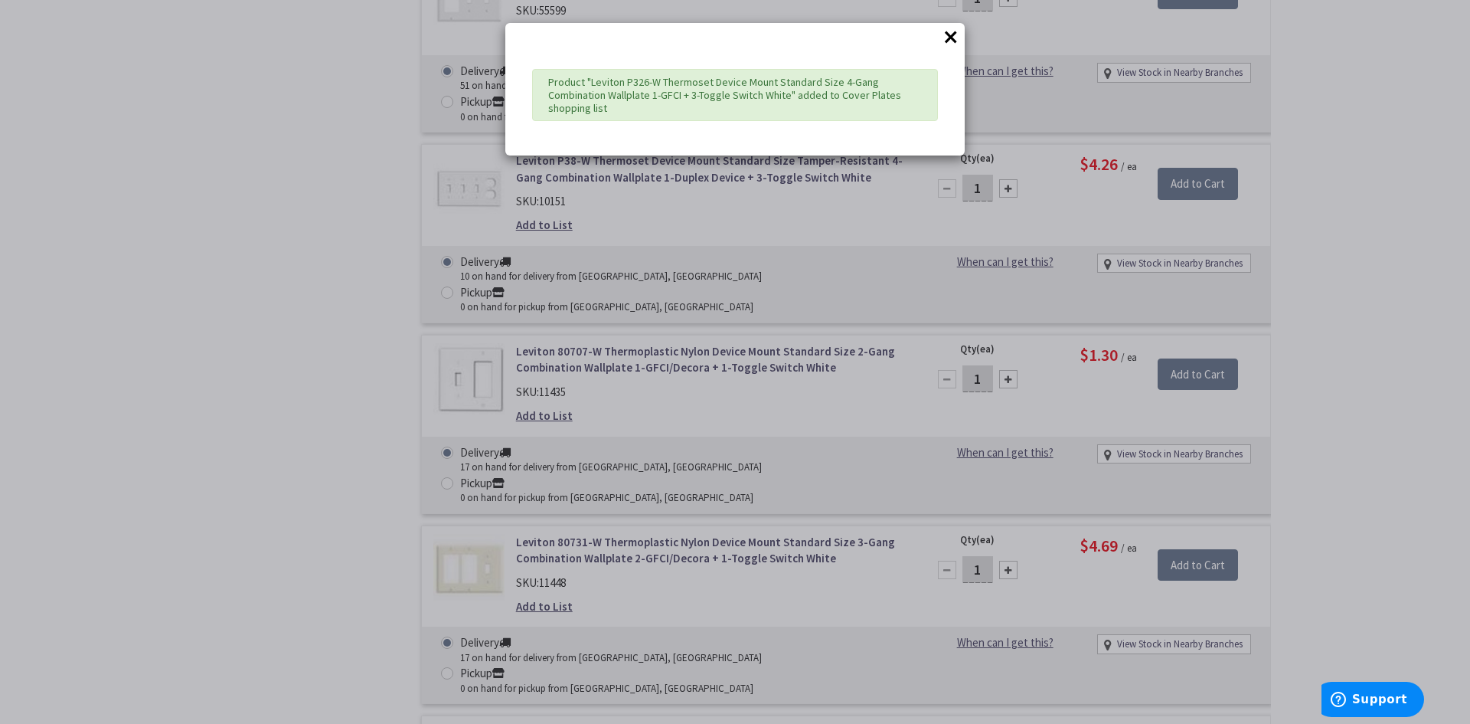
click at [949, 33] on button "×" at bounding box center [950, 36] width 23 height 23
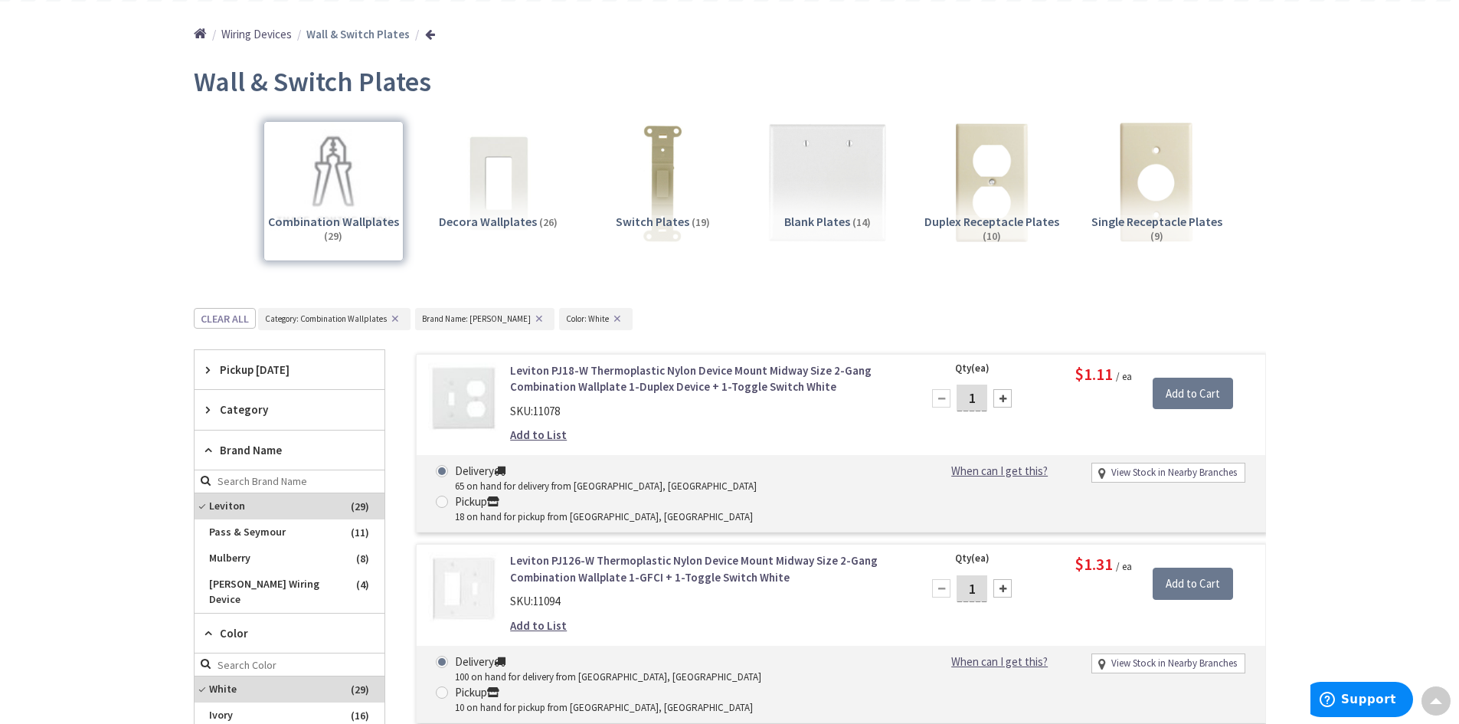
scroll to position [0, 0]
